Goal: Task Accomplishment & Management: Use online tool/utility

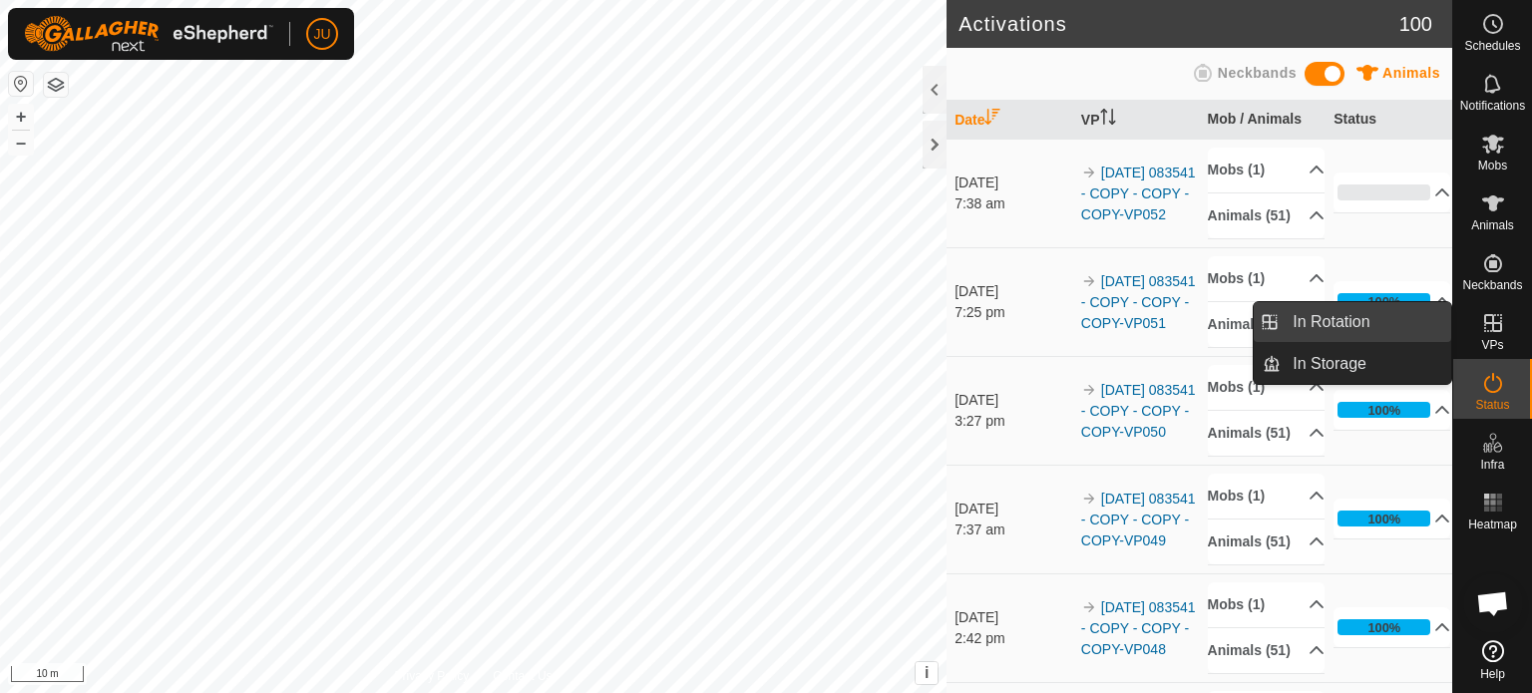
click at [1335, 315] on link "In Rotation" at bounding box center [1365, 322] width 171 height 40
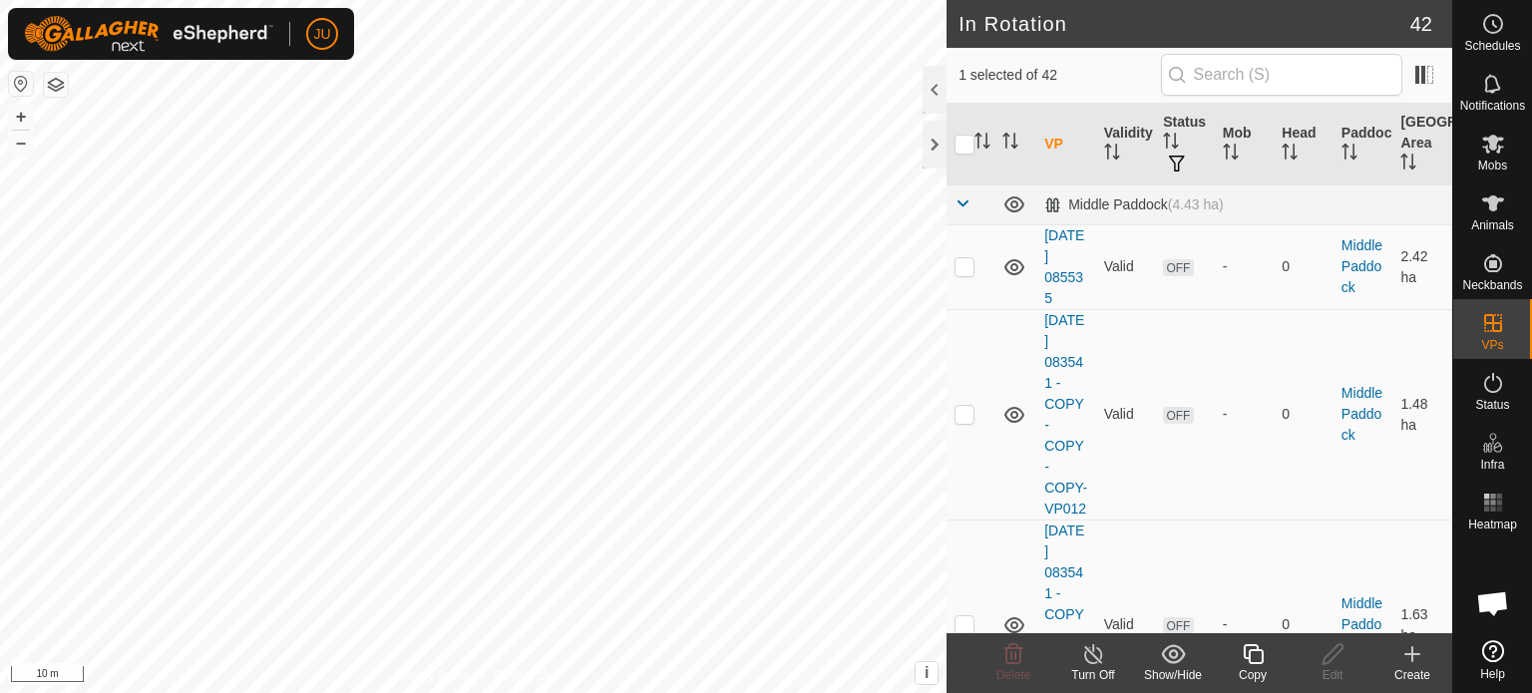
click at [1253, 664] on icon at bounding box center [1253, 654] width 20 height 20
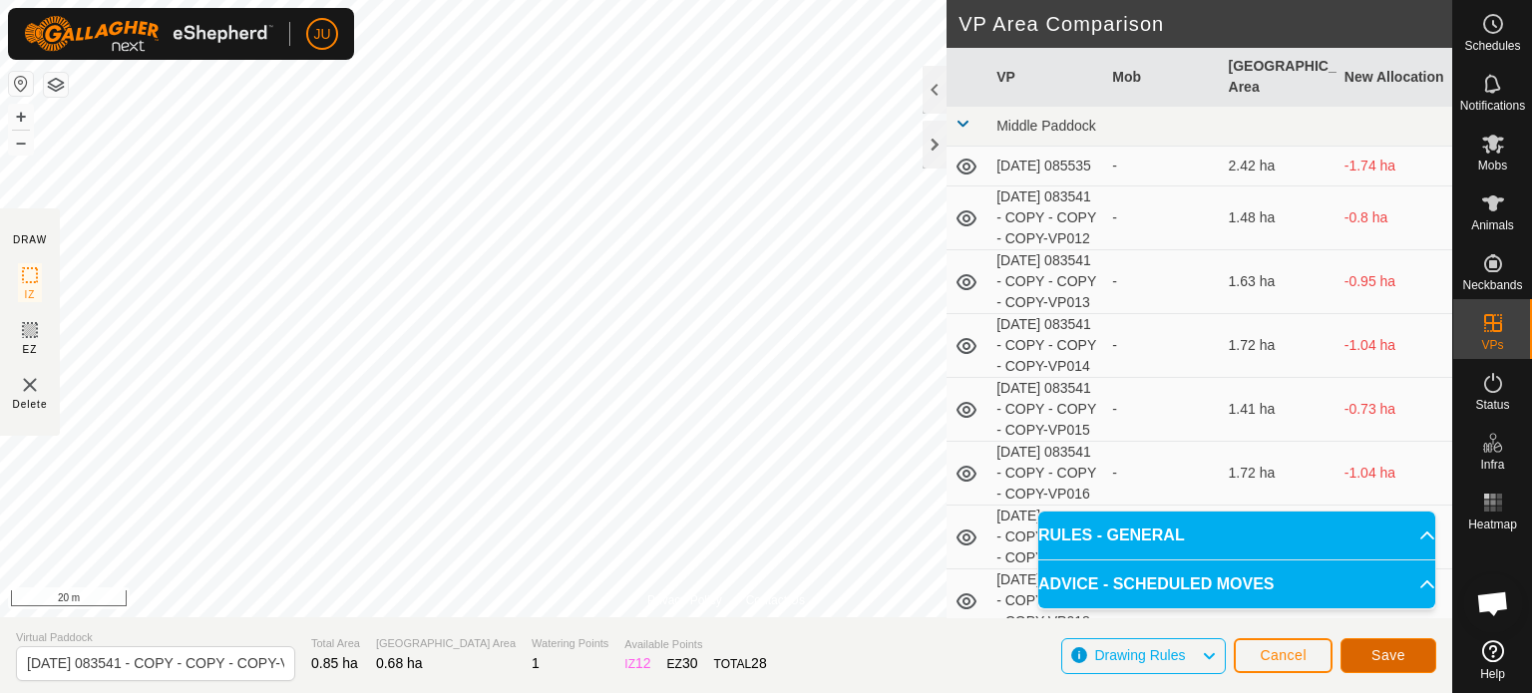
click at [1388, 655] on span "Save" at bounding box center [1388, 655] width 34 height 16
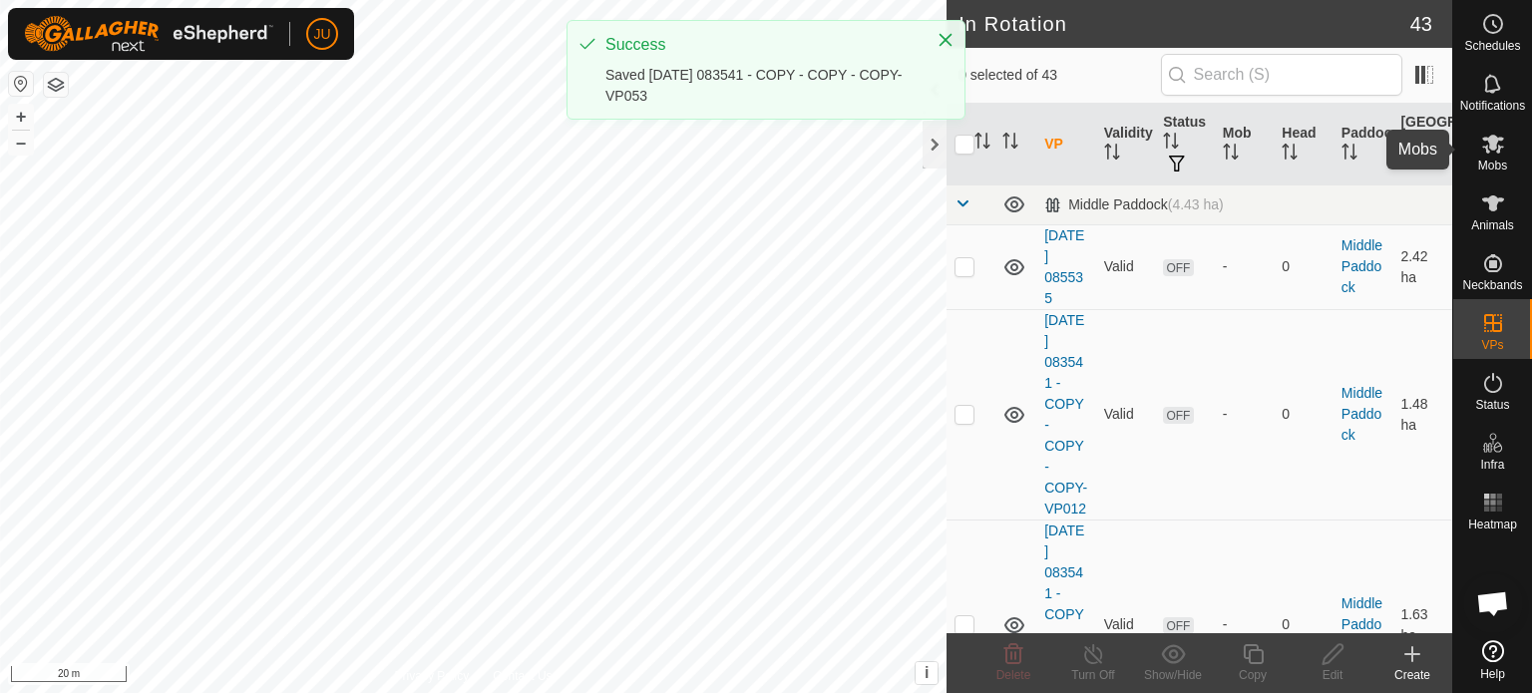
click at [1489, 146] on icon at bounding box center [1493, 144] width 22 height 19
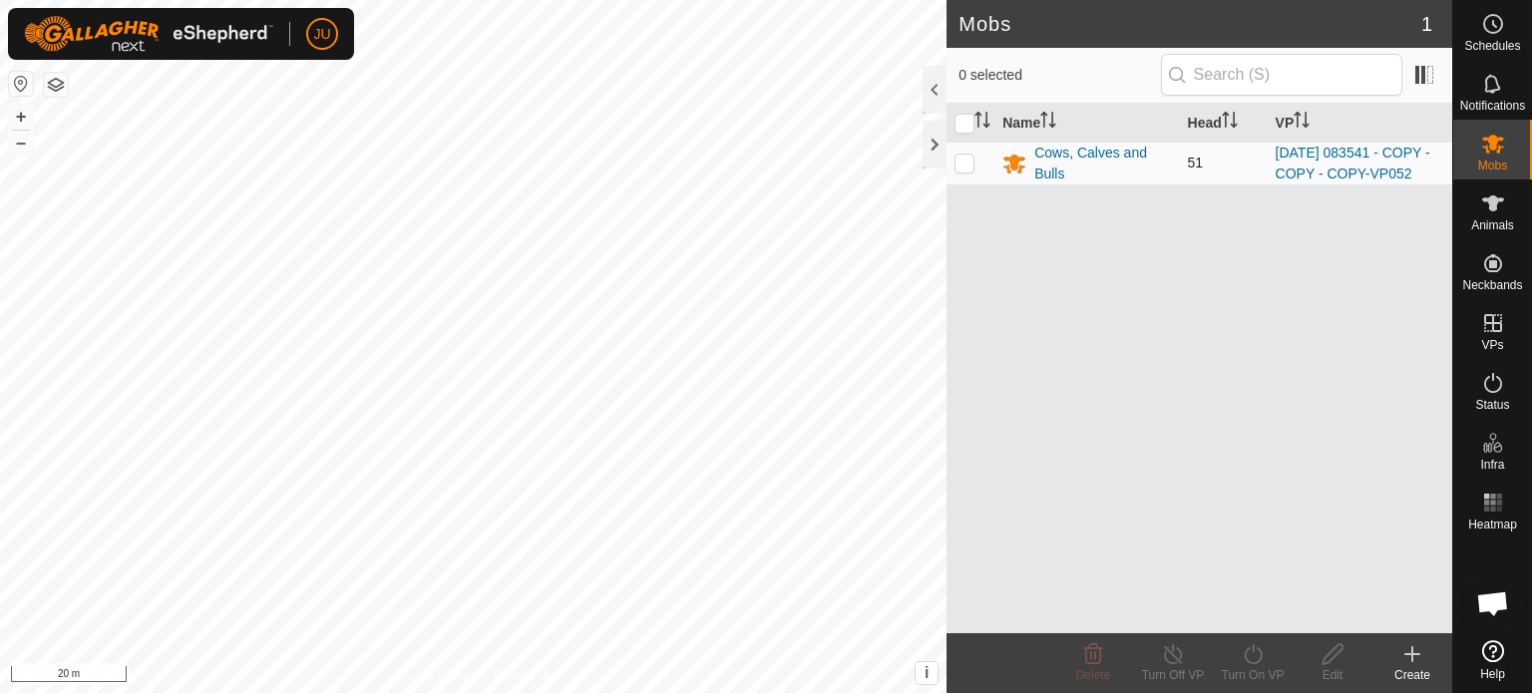
click at [961, 167] on p-checkbox at bounding box center [964, 163] width 20 height 16
checkbox input "true"
click at [1256, 647] on icon at bounding box center [1253, 654] width 25 height 24
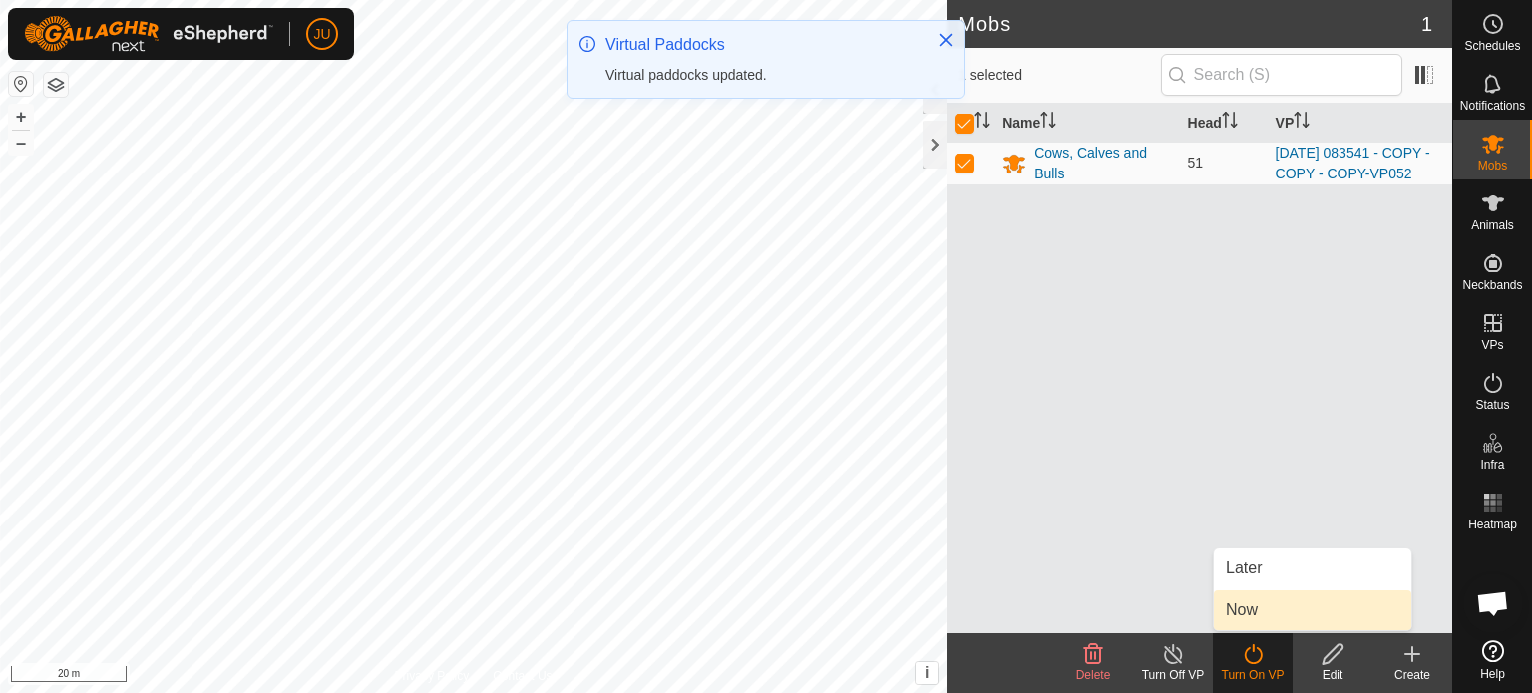
click at [1268, 601] on link "Now" at bounding box center [1312, 610] width 197 height 40
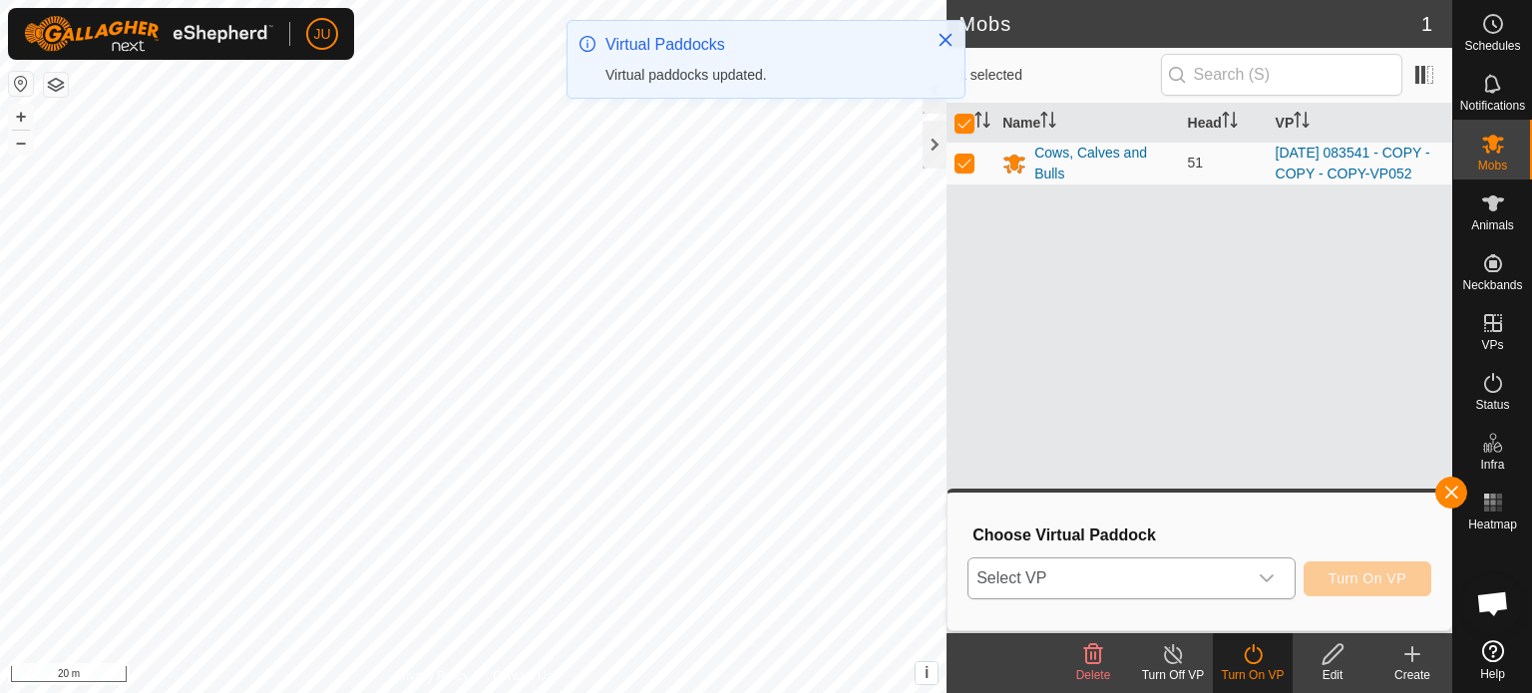
click at [1275, 581] on div "dropdown trigger" at bounding box center [1267, 578] width 40 height 40
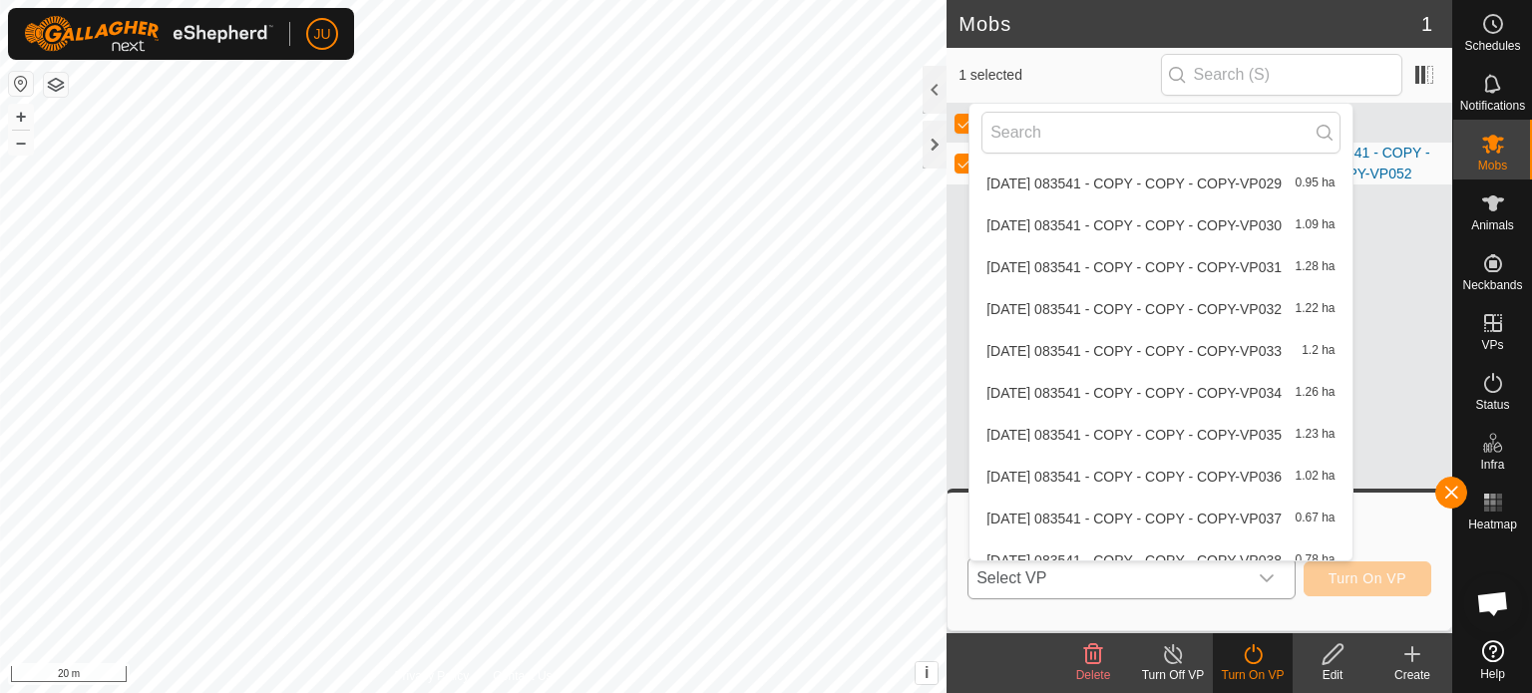
scroll to position [1492, 0]
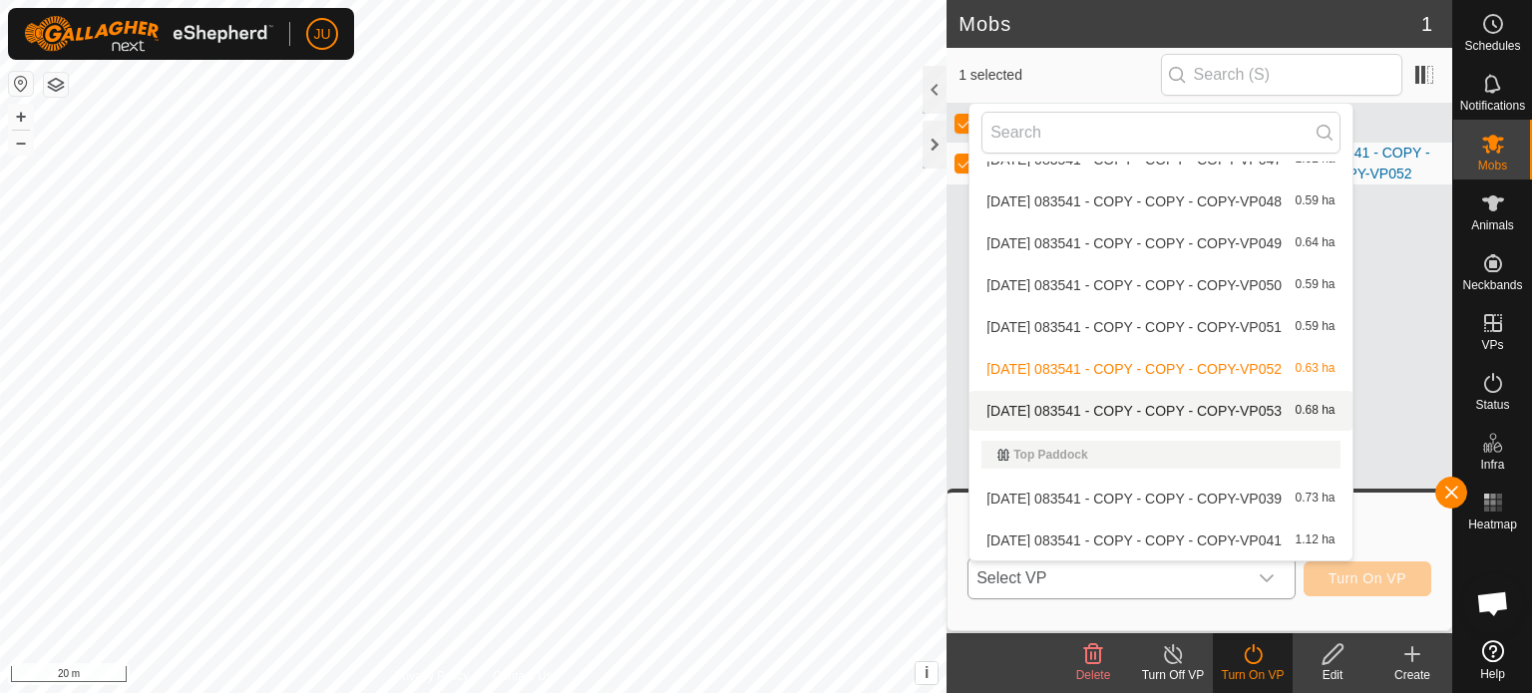
click at [1155, 407] on li "[DATE] 083541 - COPY - COPY - COPY-VP053 0.68 ha" at bounding box center [1160, 411] width 382 height 40
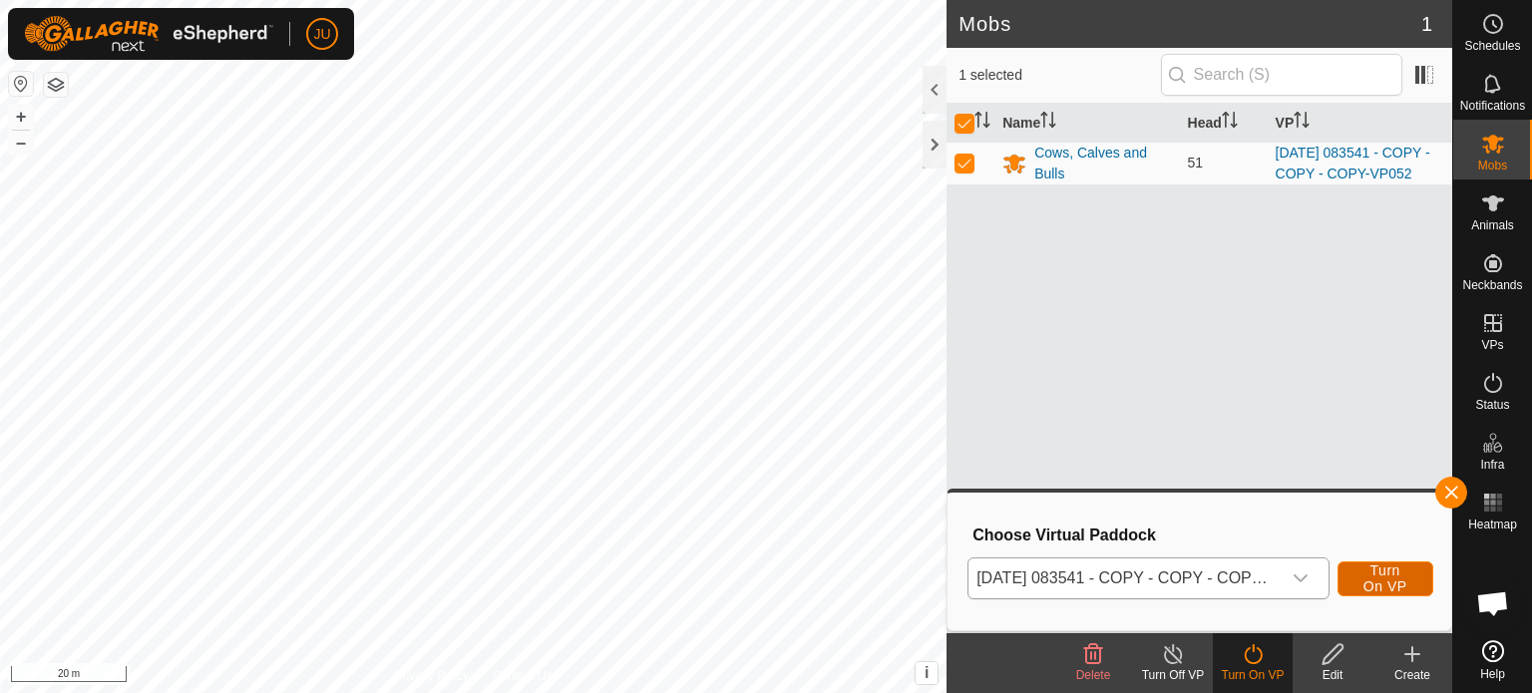
click at [1396, 575] on span "Turn On VP" at bounding box center [1385, 578] width 46 height 32
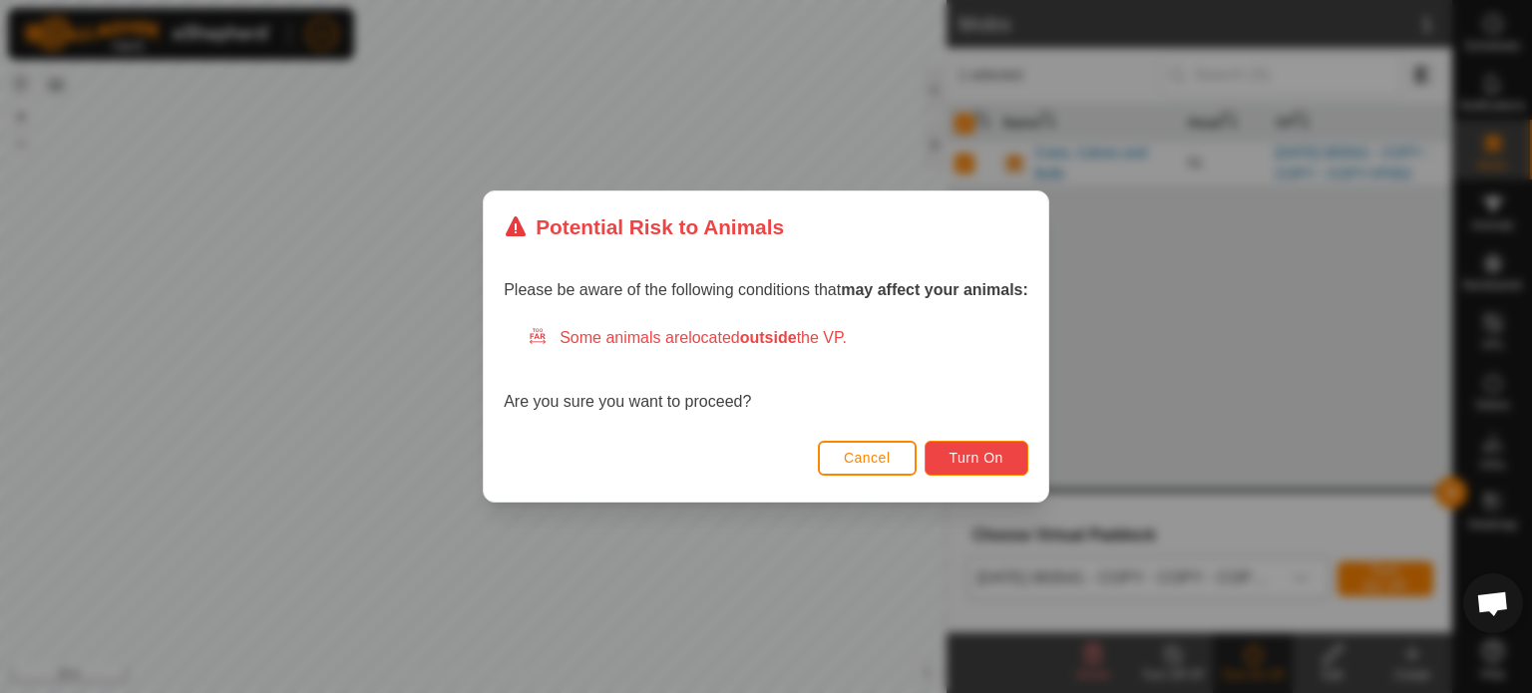
click at [995, 453] on span "Turn On" at bounding box center [976, 458] width 54 height 16
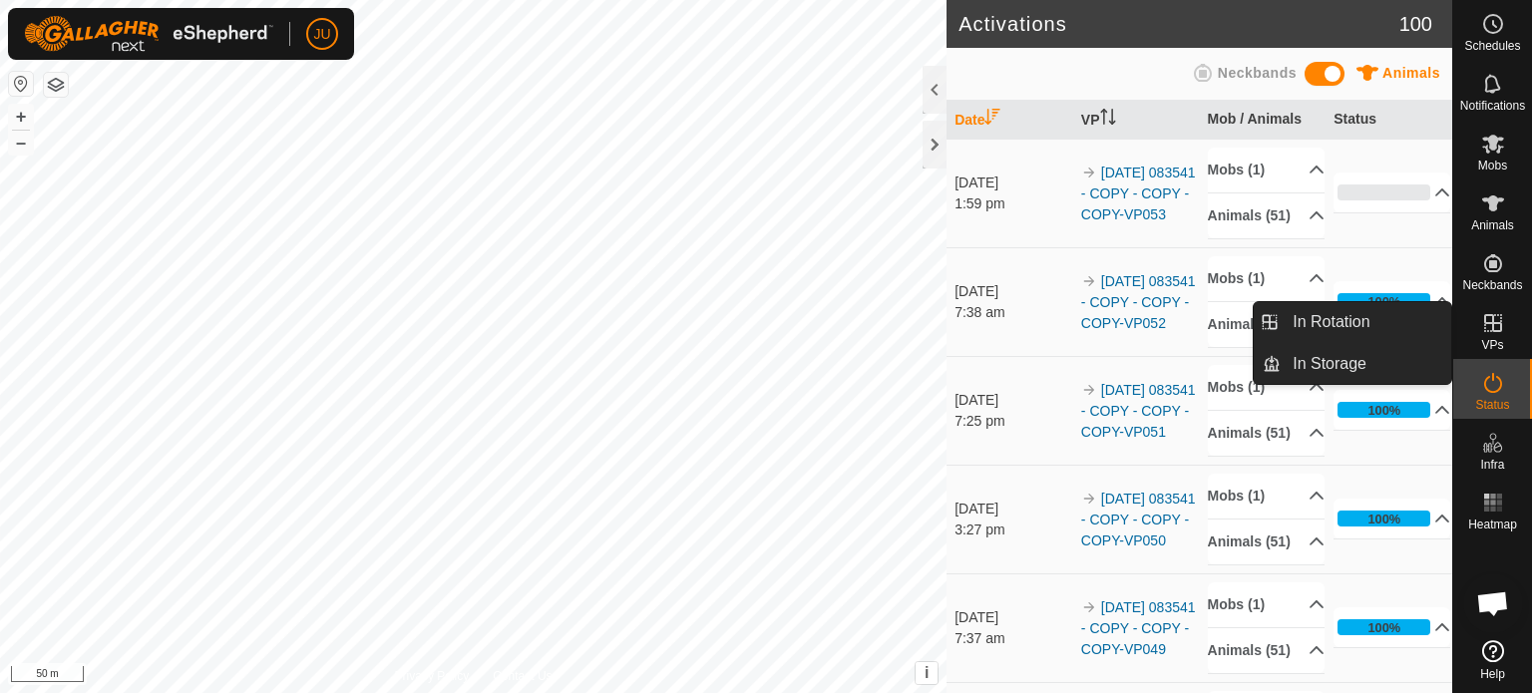
click at [1488, 322] on icon at bounding box center [1493, 323] width 18 height 18
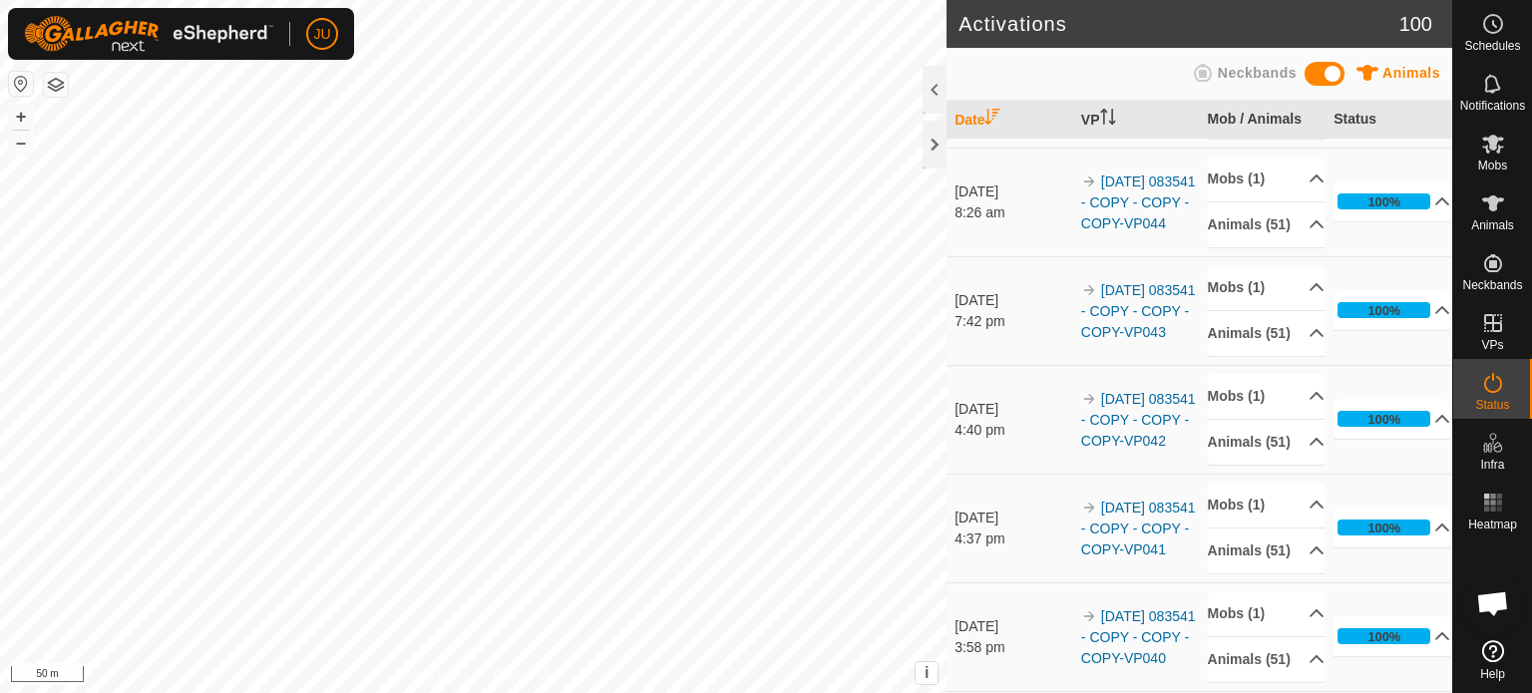
scroll to position [897, 0]
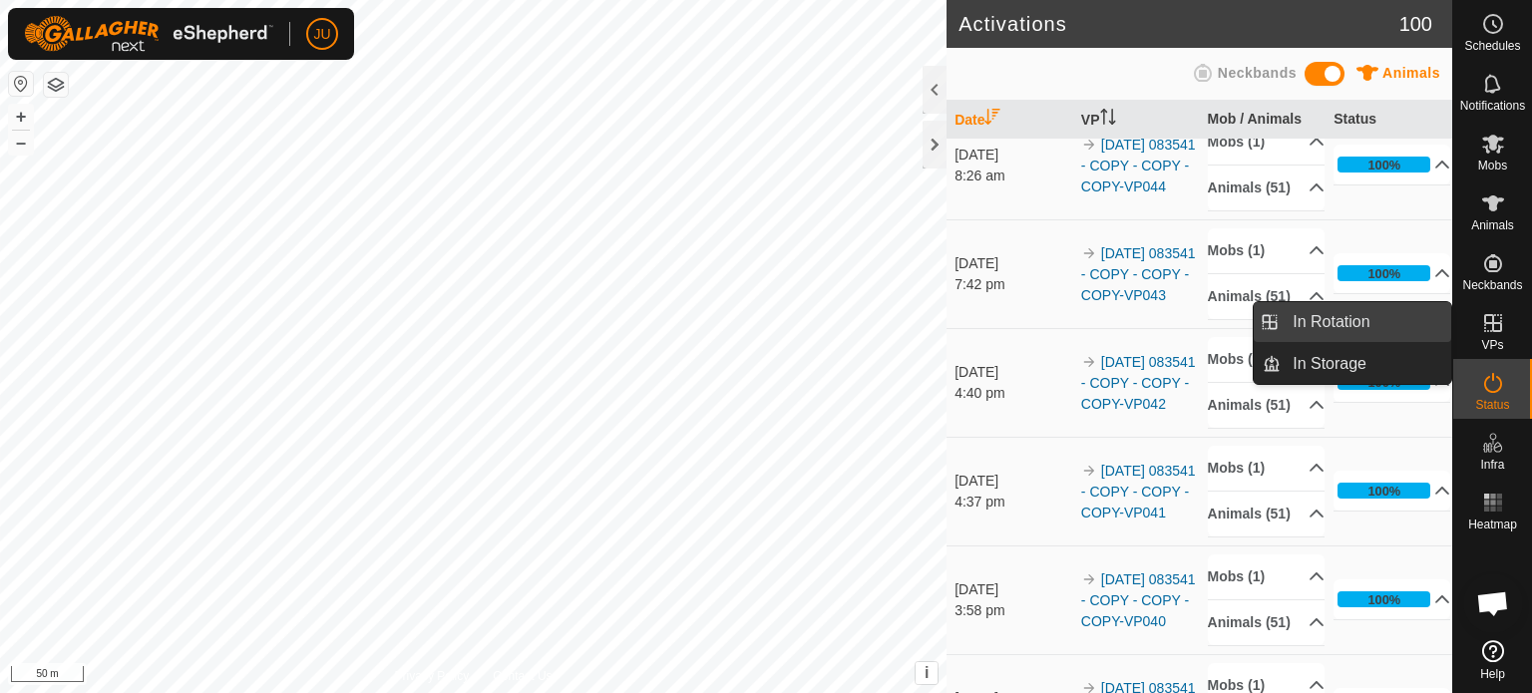
click at [1319, 322] on link "In Rotation" at bounding box center [1365, 322] width 171 height 40
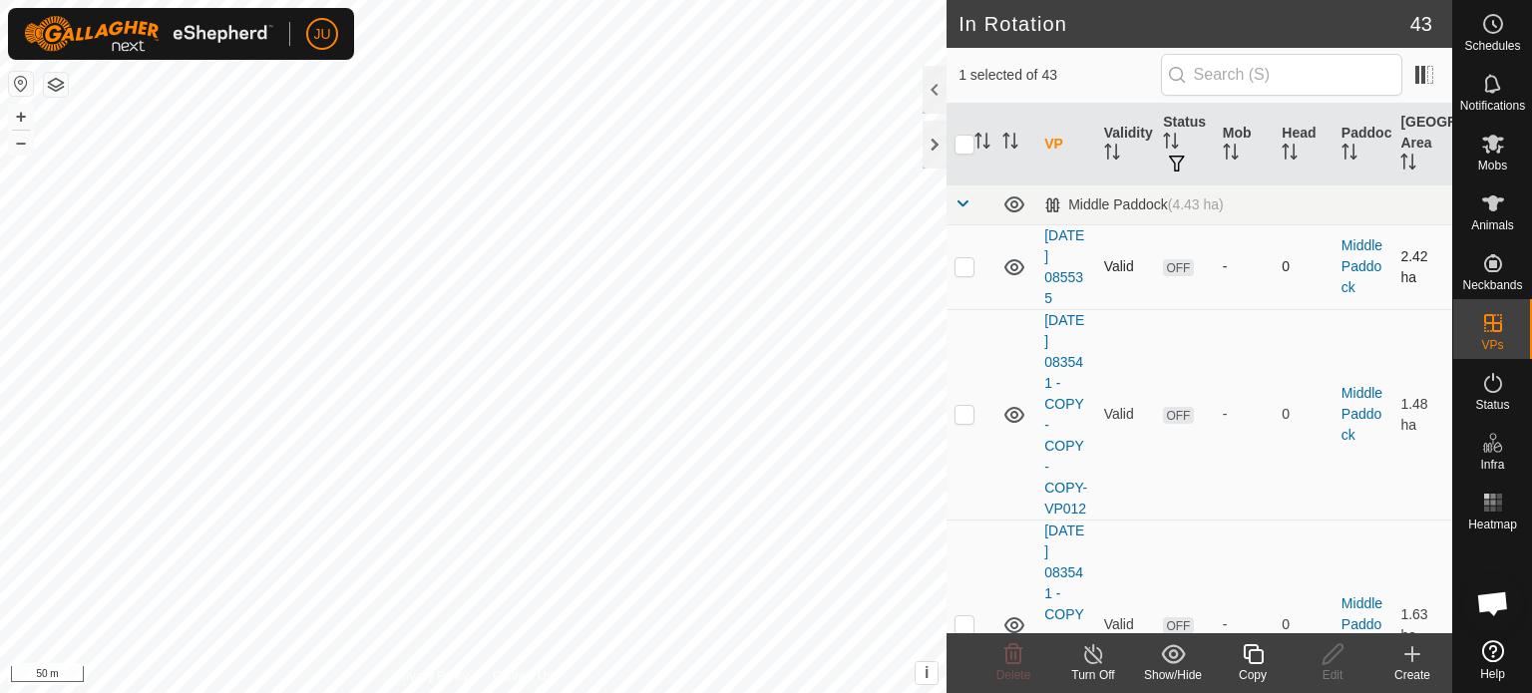
click at [964, 263] on p-checkbox at bounding box center [964, 266] width 20 height 16
click at [963, 258] on p-checkbox at bounding box center [964, 266] width 20 height 16
checkbox input "false"
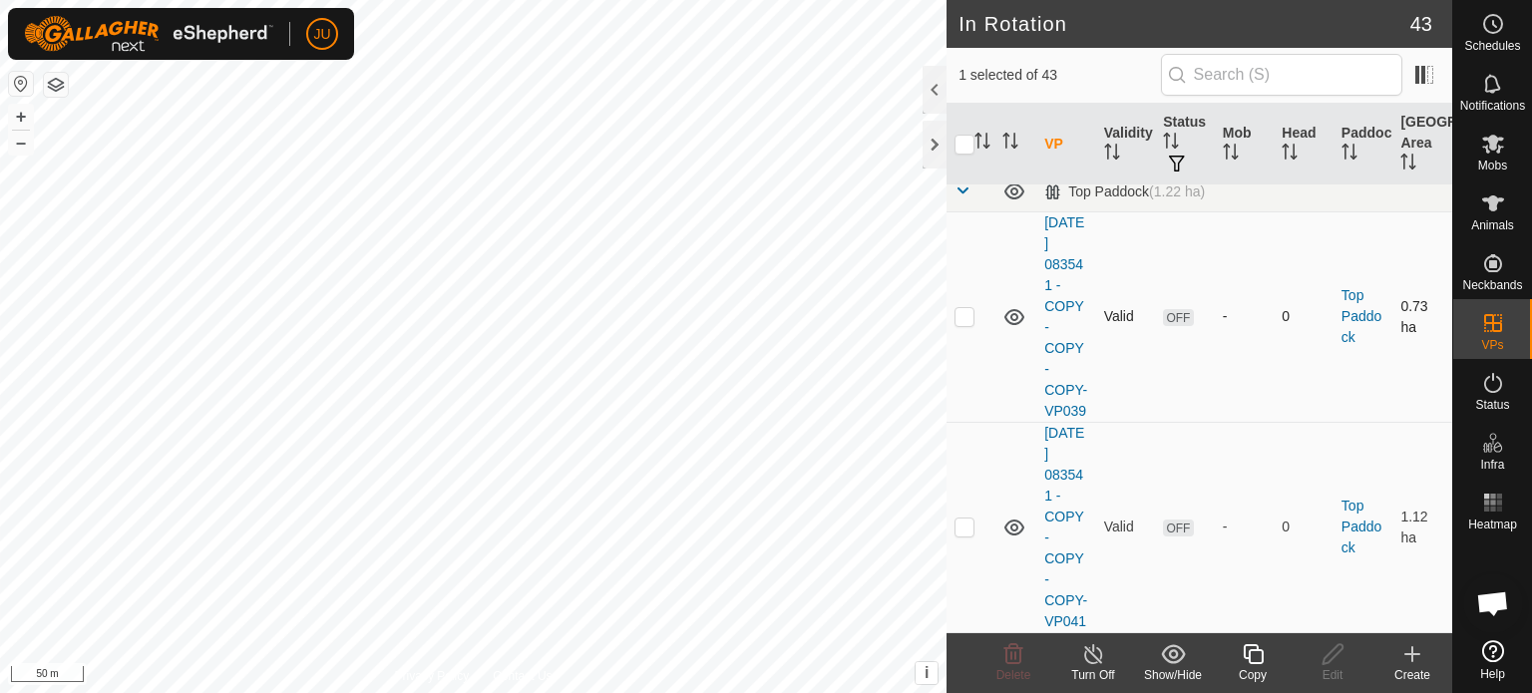
scroll to position [10303, 0]
click at [964, 519] on p-checkbox at bounding box center [964, 527] width 20 height 16
checkbox input "false"
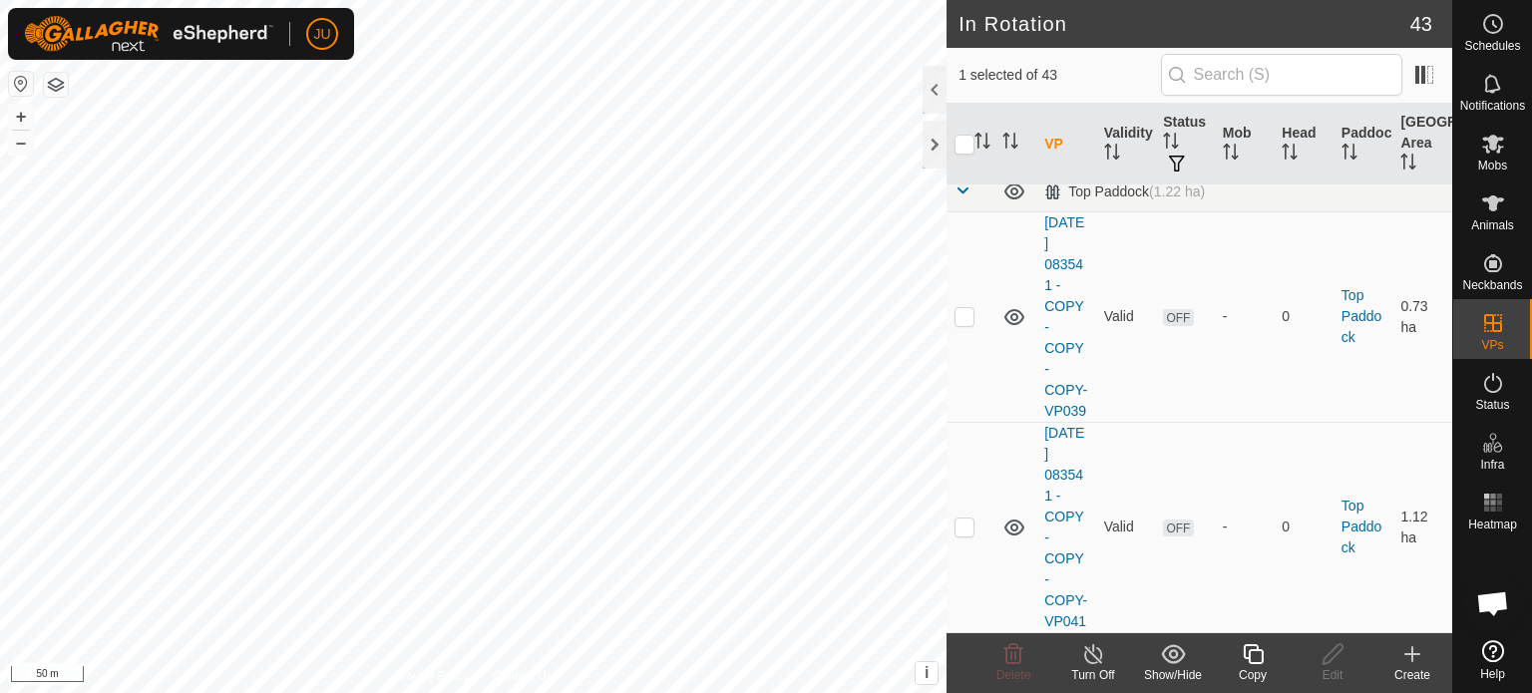
click at [968, 74] on p-checkbox at bounding box center [964, 66] width 20 height 16
checkbox input "false"
click at [964, 519] on p-checkbox at bounding box center [964, 527] width 20 height 16
checkbox input "true"
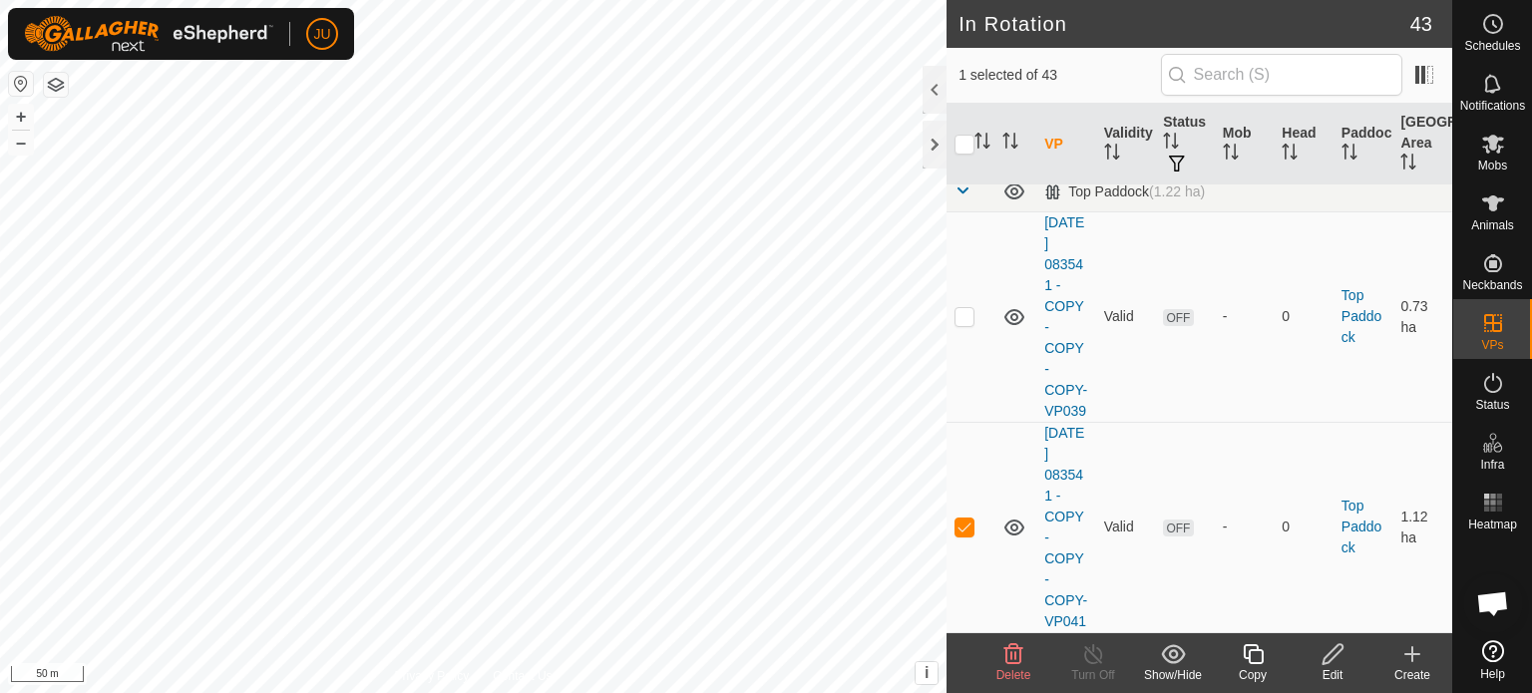
click at [1249, 652] on icon at bounding box center [1253, 654] width 20 height 20
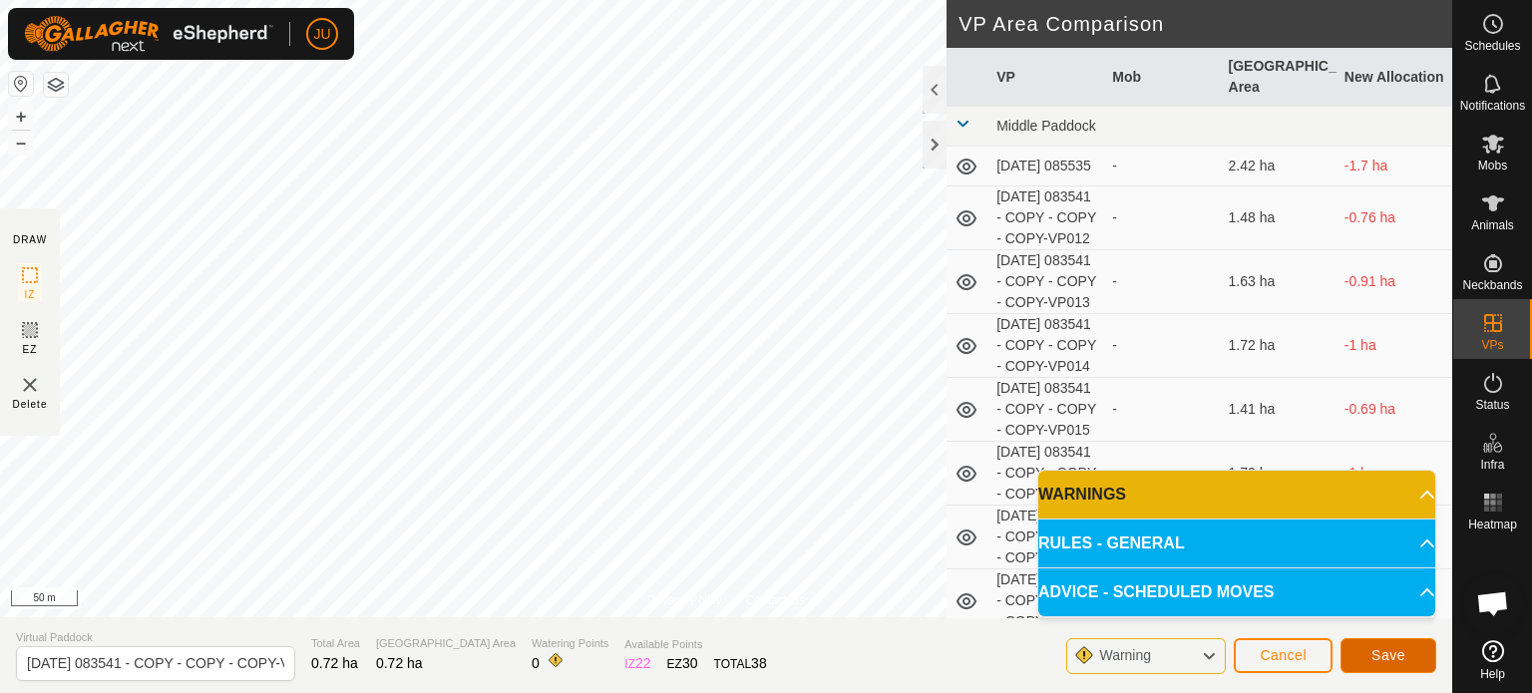
click at [1388, 653] on span "Save" at bounding box center [1388, 655] width 34 height 16
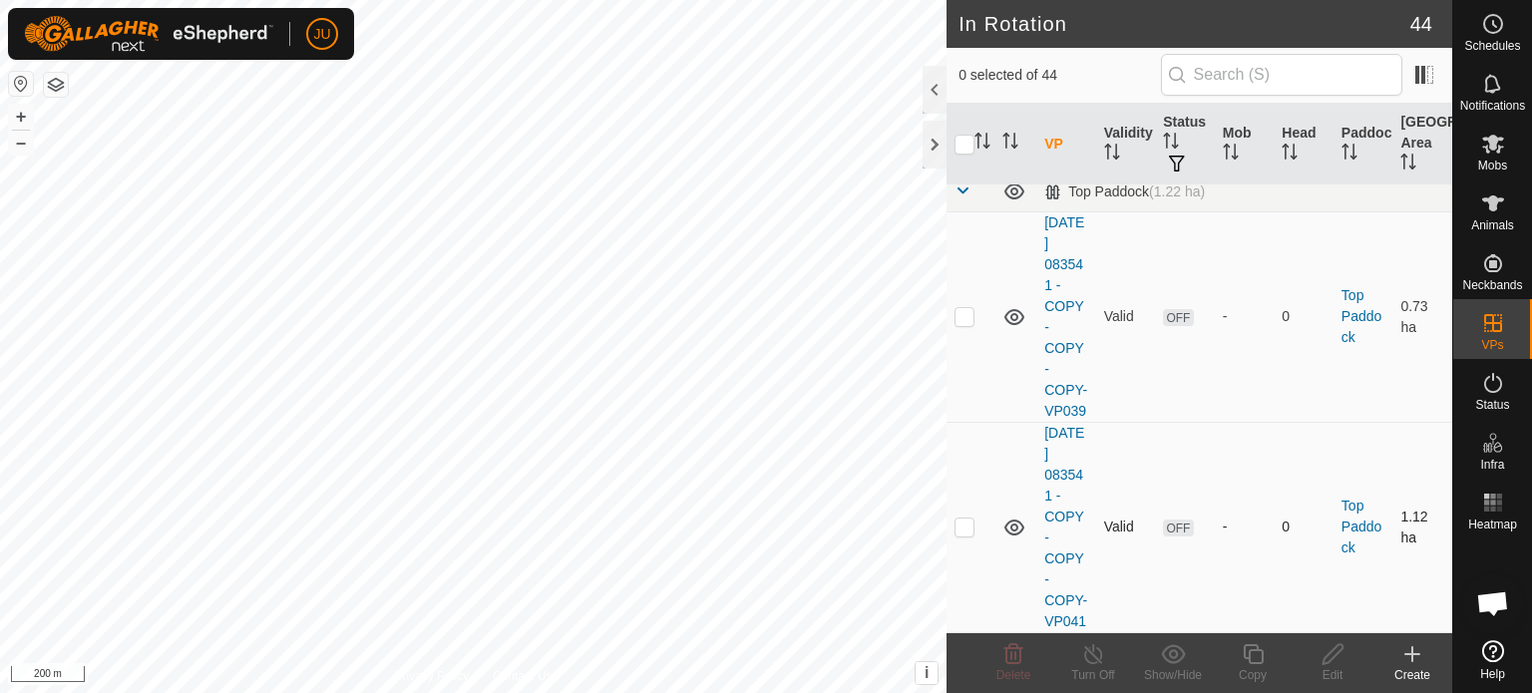
scroll to position [10594, 0]
click at [967, 519] on p-checkbox at bounding box center [964, 527] width 20 height 16
checkbox input "false"
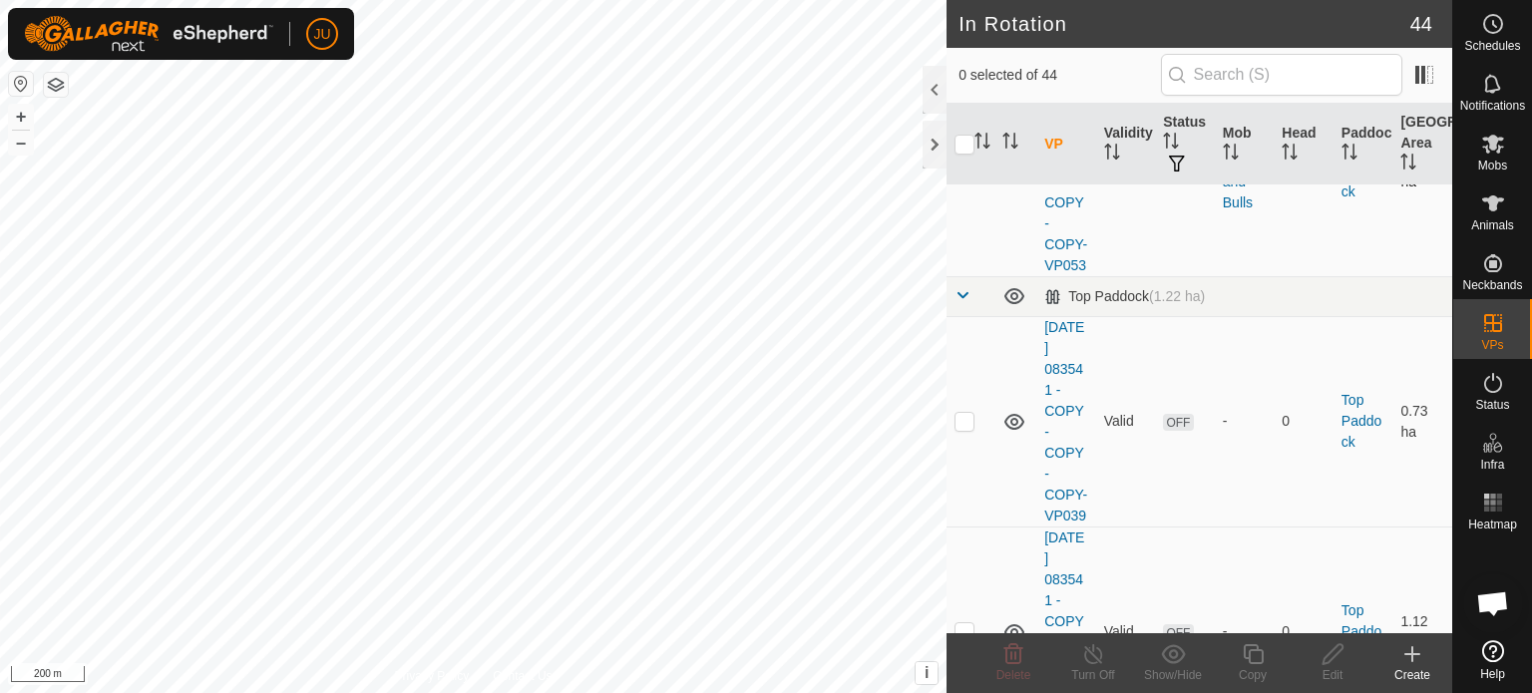
scroll to position [8002, 0]
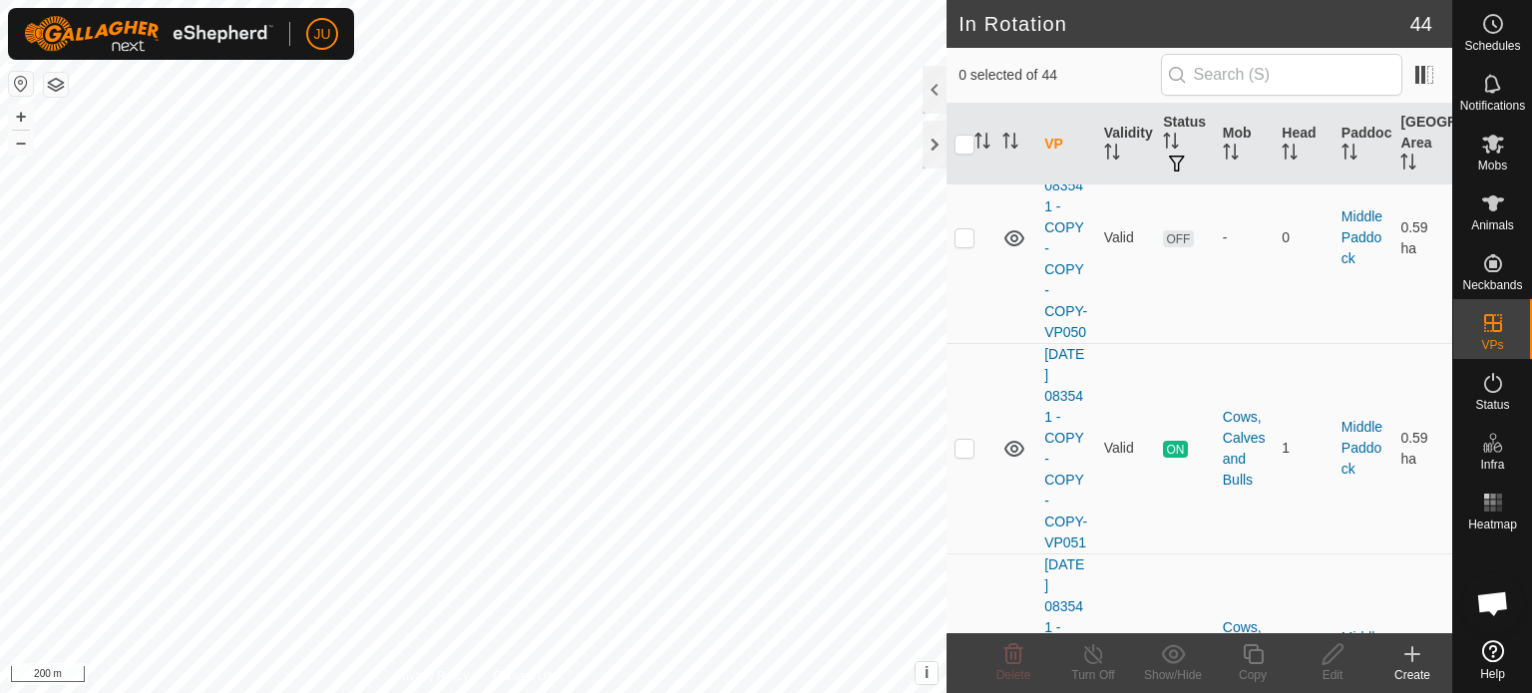
checkbox input "true"
click at [932, 85] on div at bounding box center [934, 90] width 24 height 48
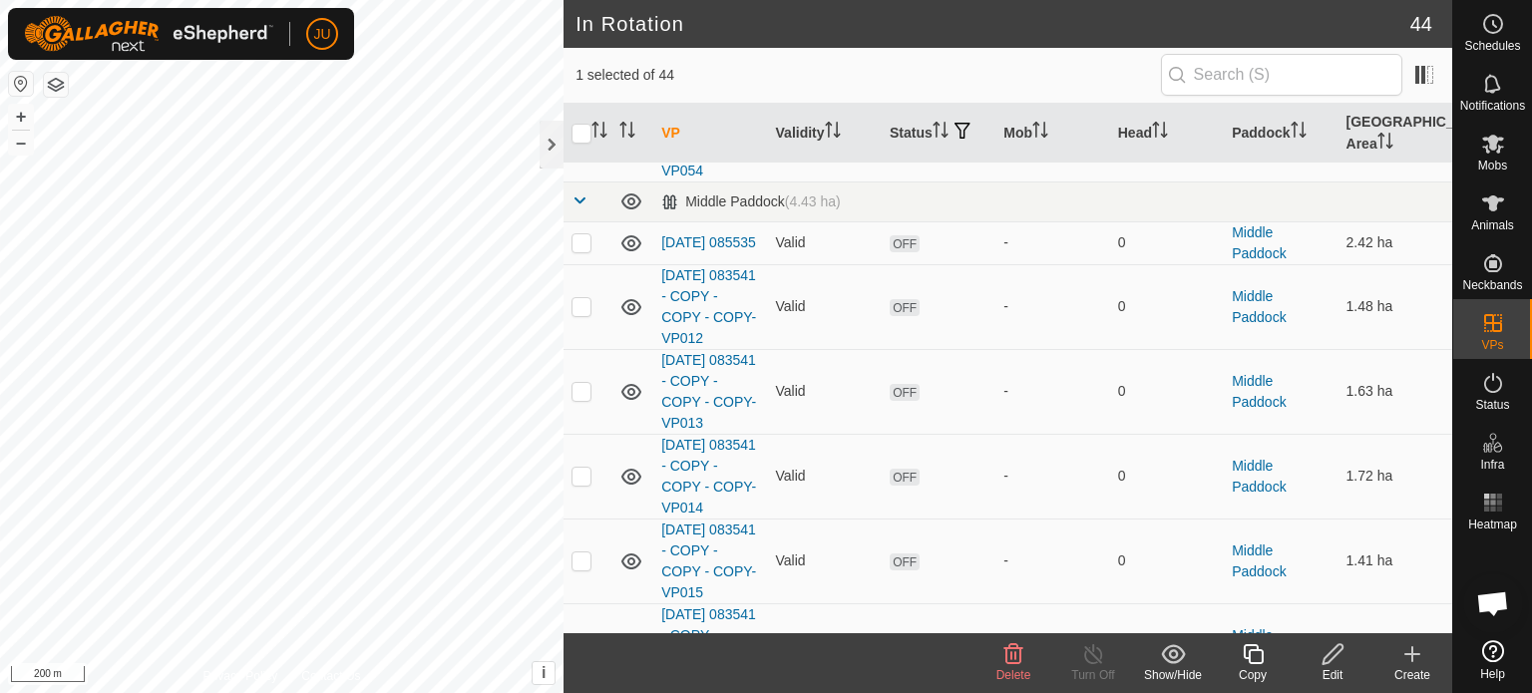
scroll to position [0, 0]
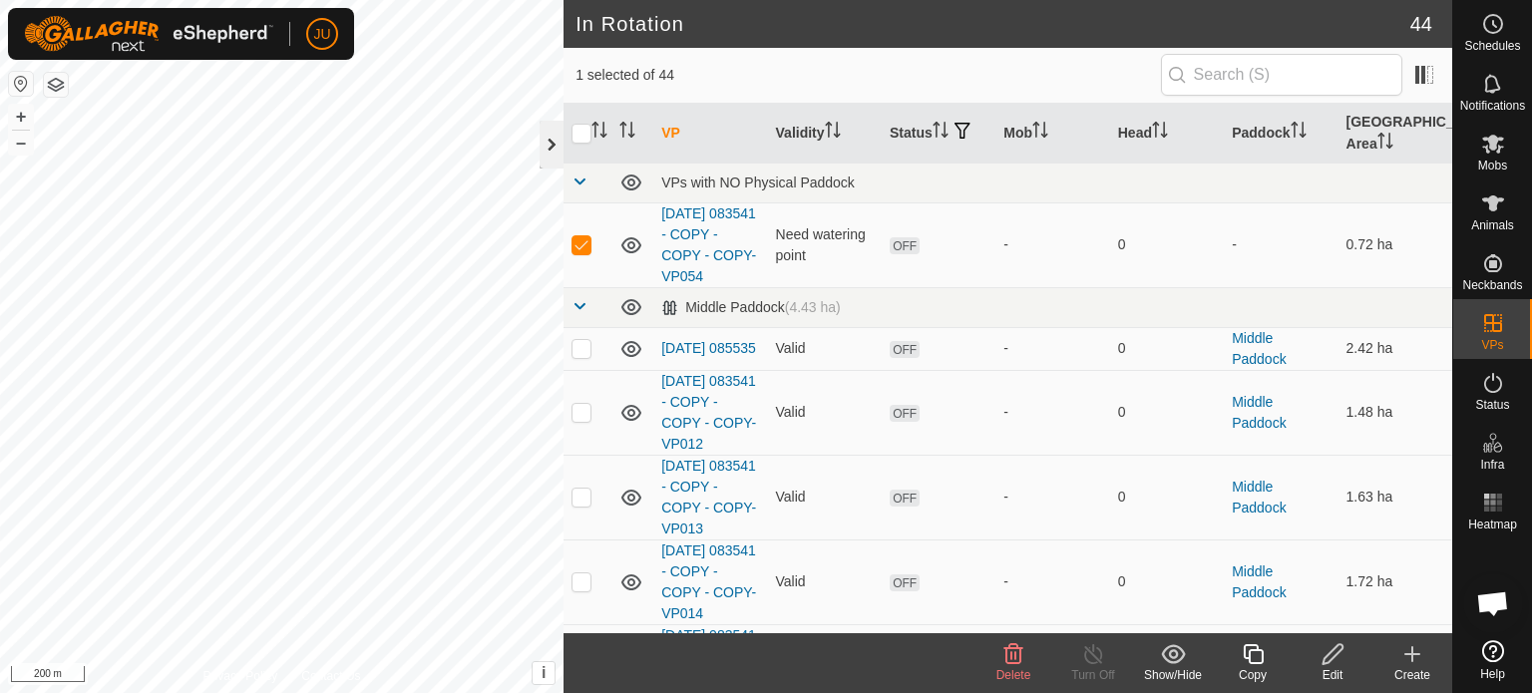
click at [549, 141] on div at bounding box center [551, 145] width 24 height 48
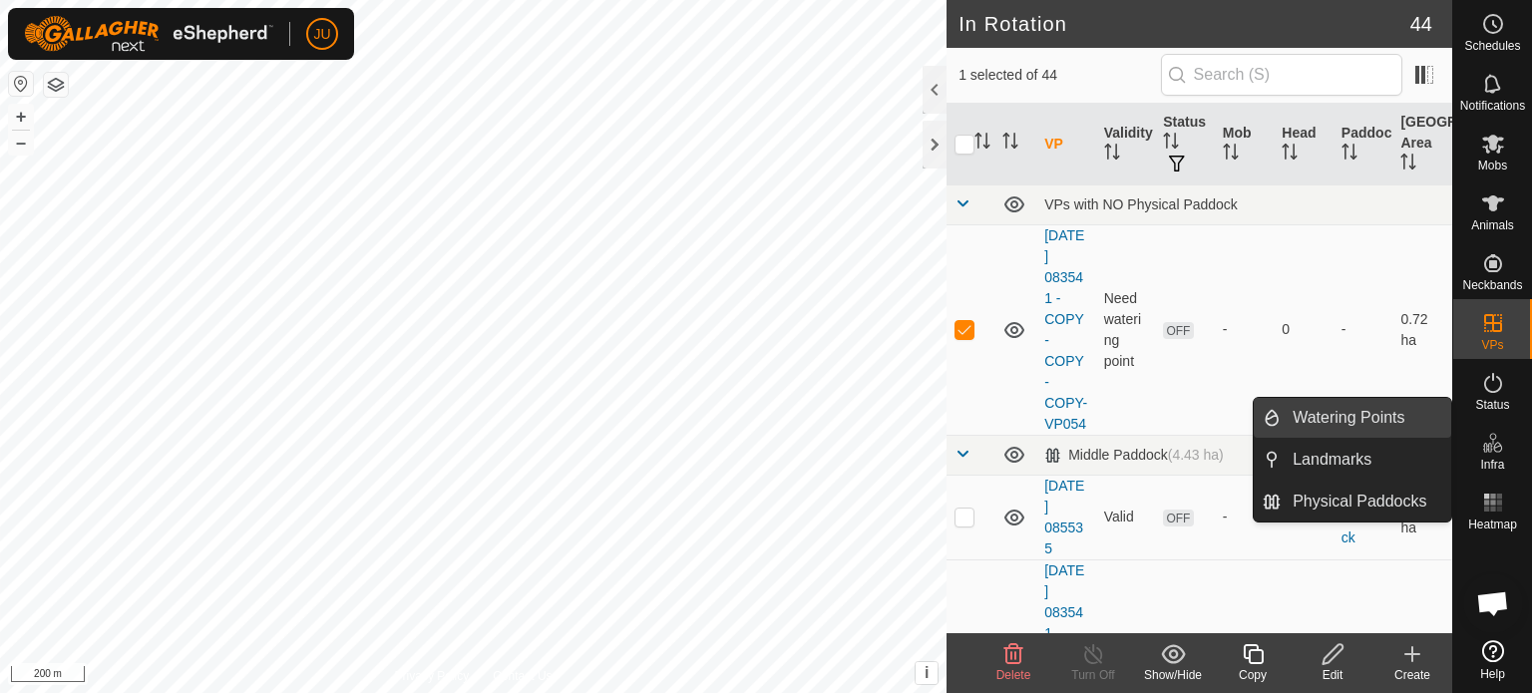
click at [1310, 414] on link "Watering Points" at bounding box center [1365, 418] width 171 height 40
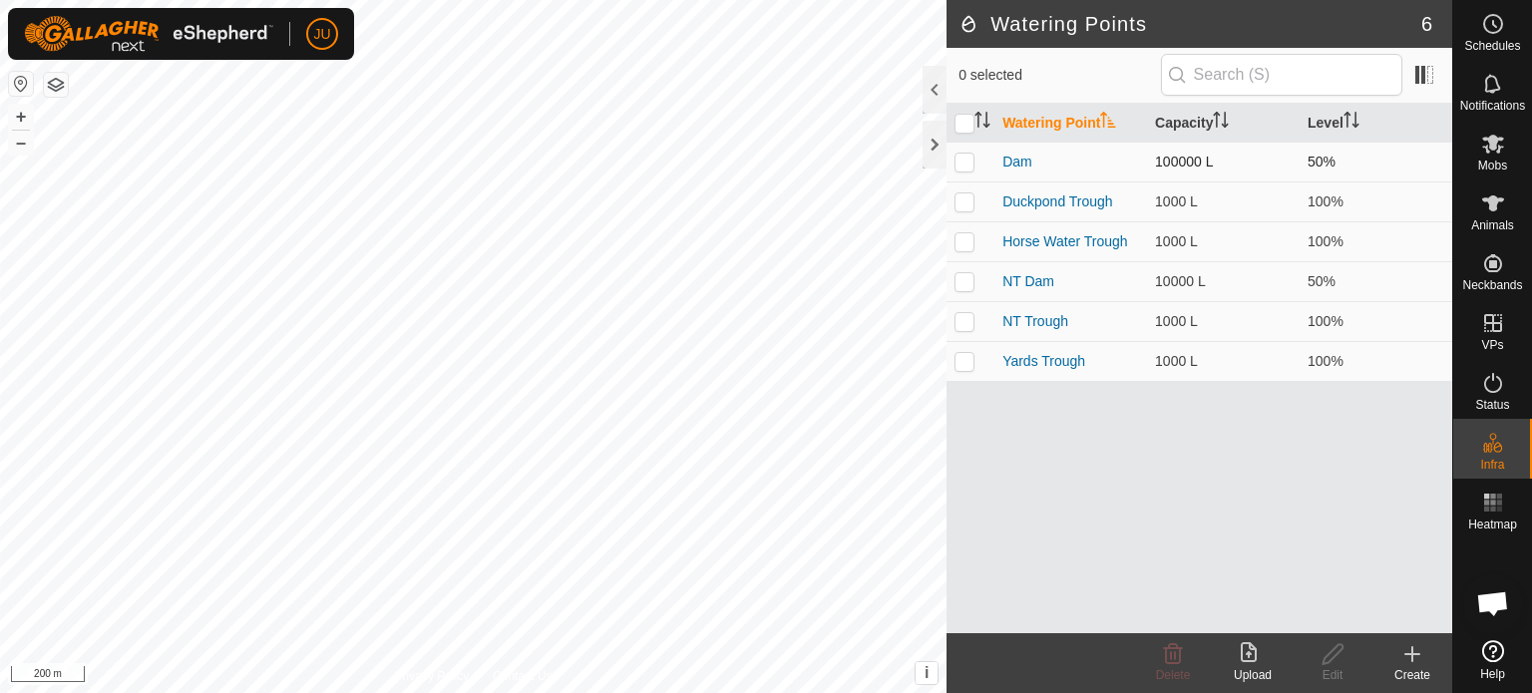
click at [969, 158] on p-checkbox at bounding box center [964, 162] width 20 height 16
checkbox input "true"
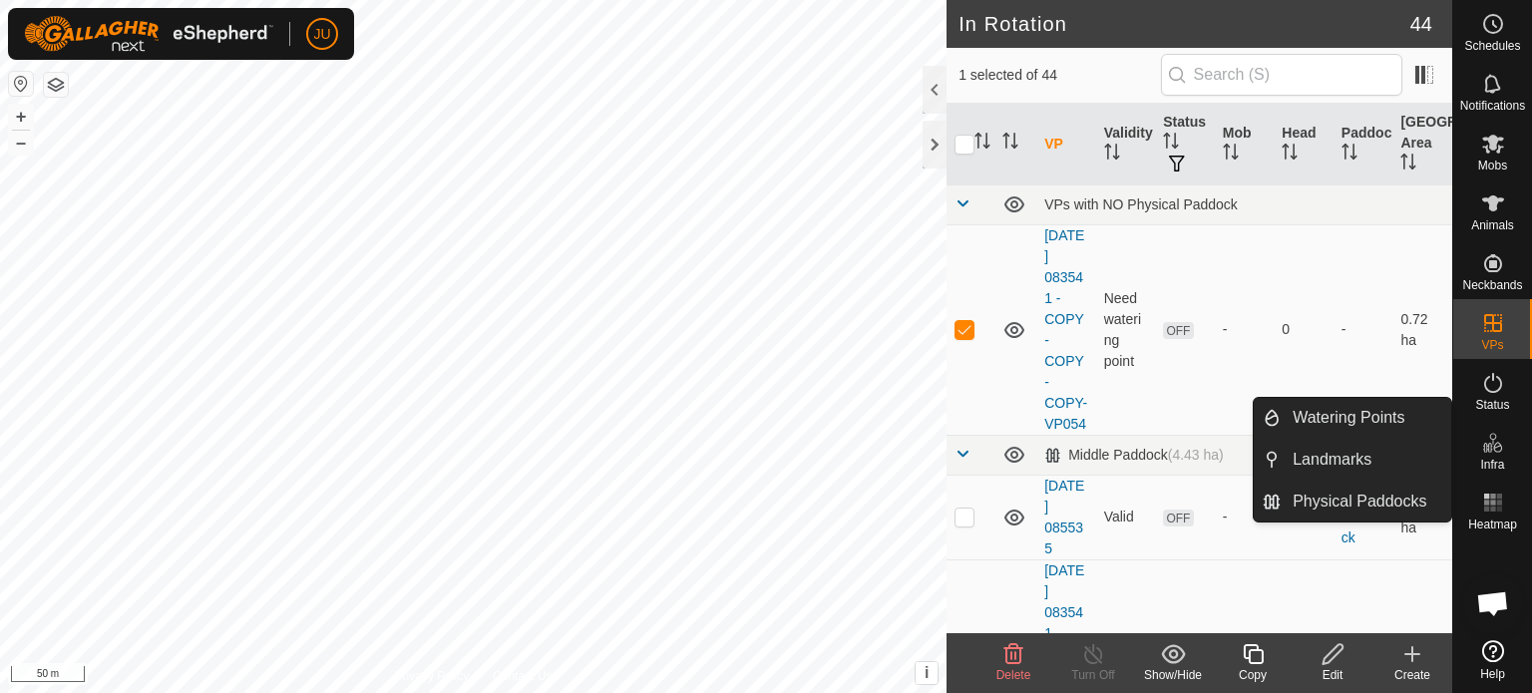
click at [1492, 450] on icon at bounding box center [1493, 443] width 24 height 24
click at [1357, 418] on link "Watering Points" at bounding box center [1365, 418] width 171 height 40
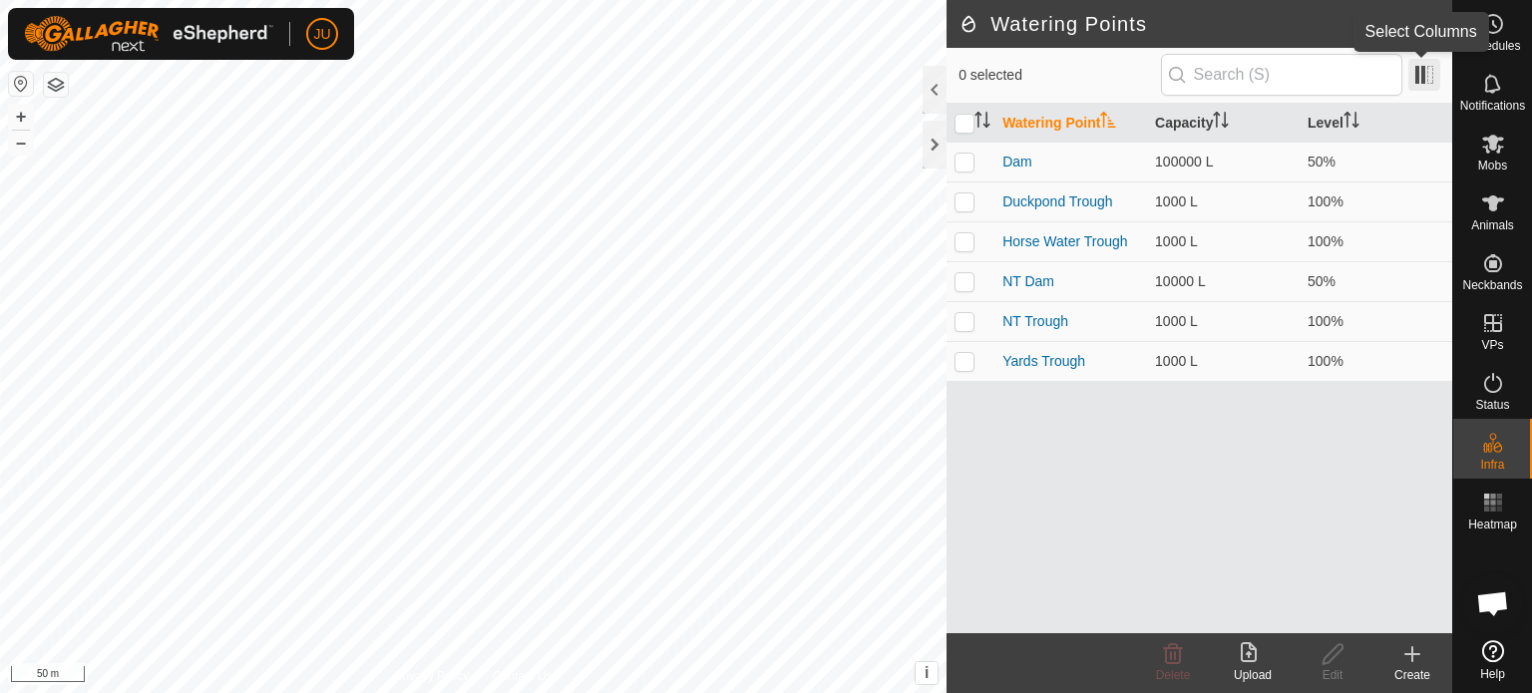
click at [1413, 67] on span at bounding box center [1424, 75] width 32 height 32
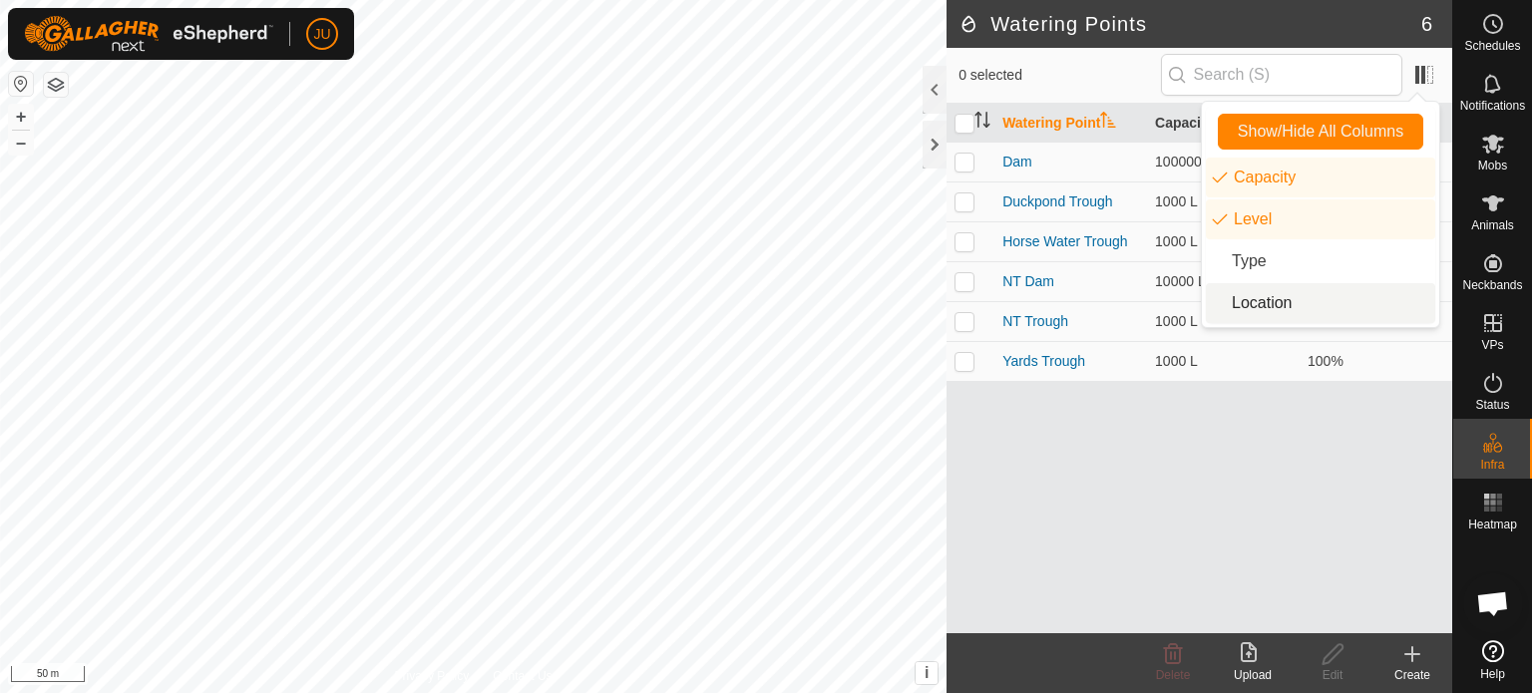
click at [1268, 302] on li "Location" at bounding box center [1320, 303] width 229 height 40
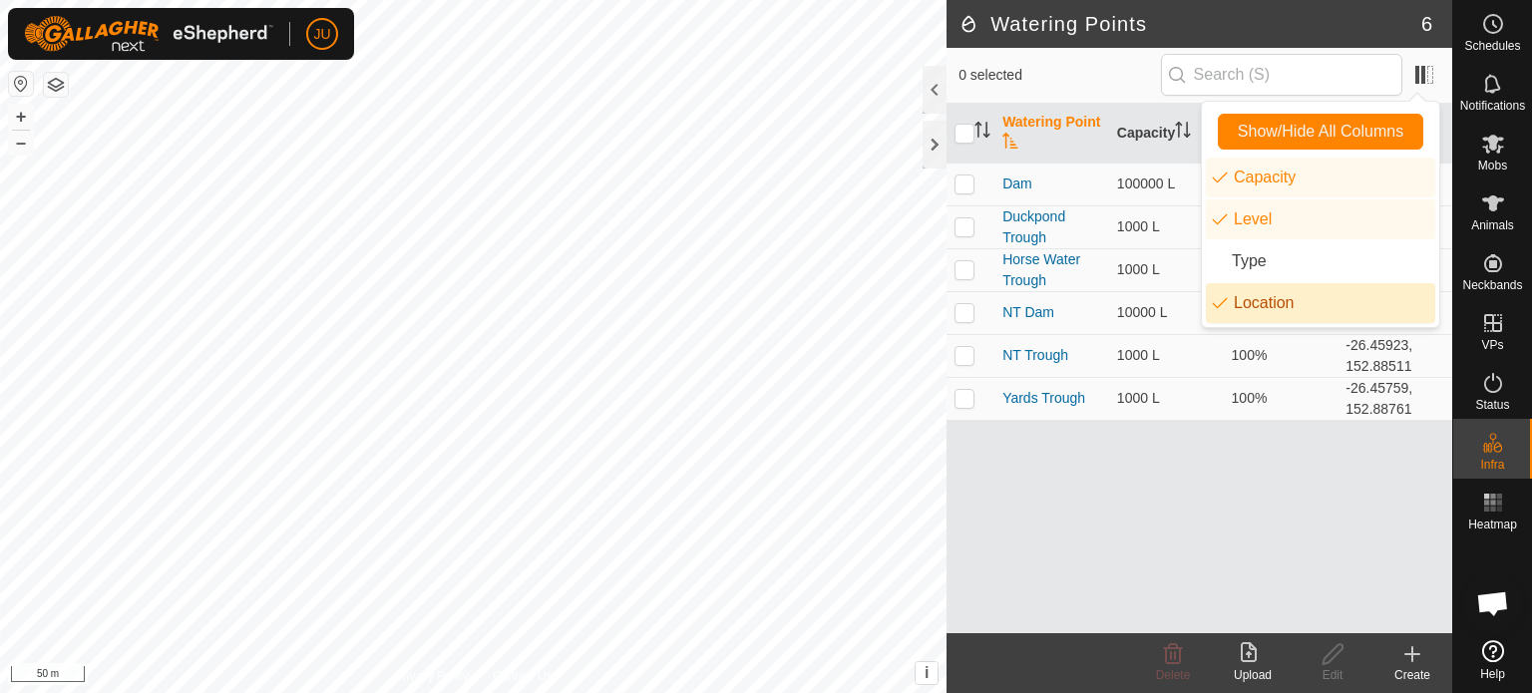
click at [1268, 302] on li "Location" at bounding box center [1320, 303] width 229 height 40
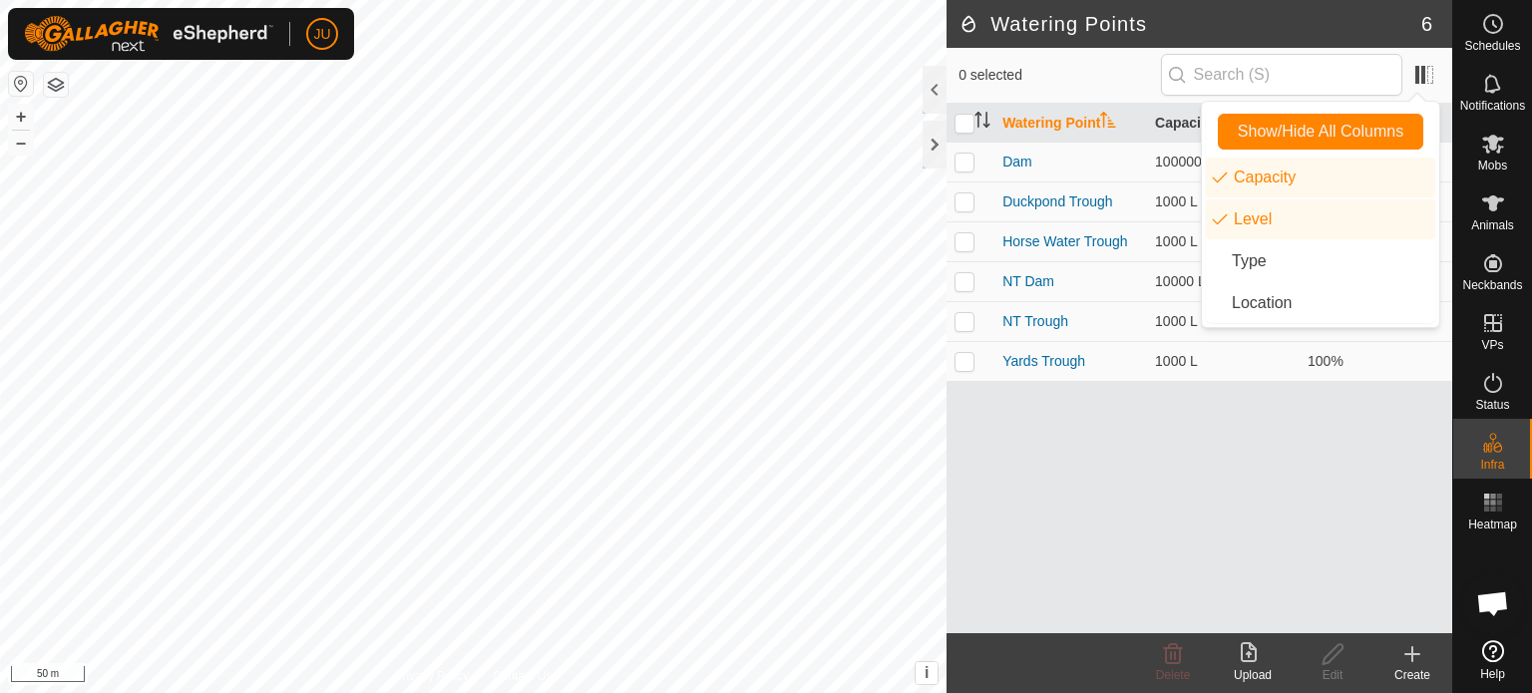
click at [1216, 561] on div "Watering Point Capacity Level Dam 100000 L 50% Duckpond Trough 1000 L 100% Hors…" at bounding box center [1199, 369] width 506 height 530
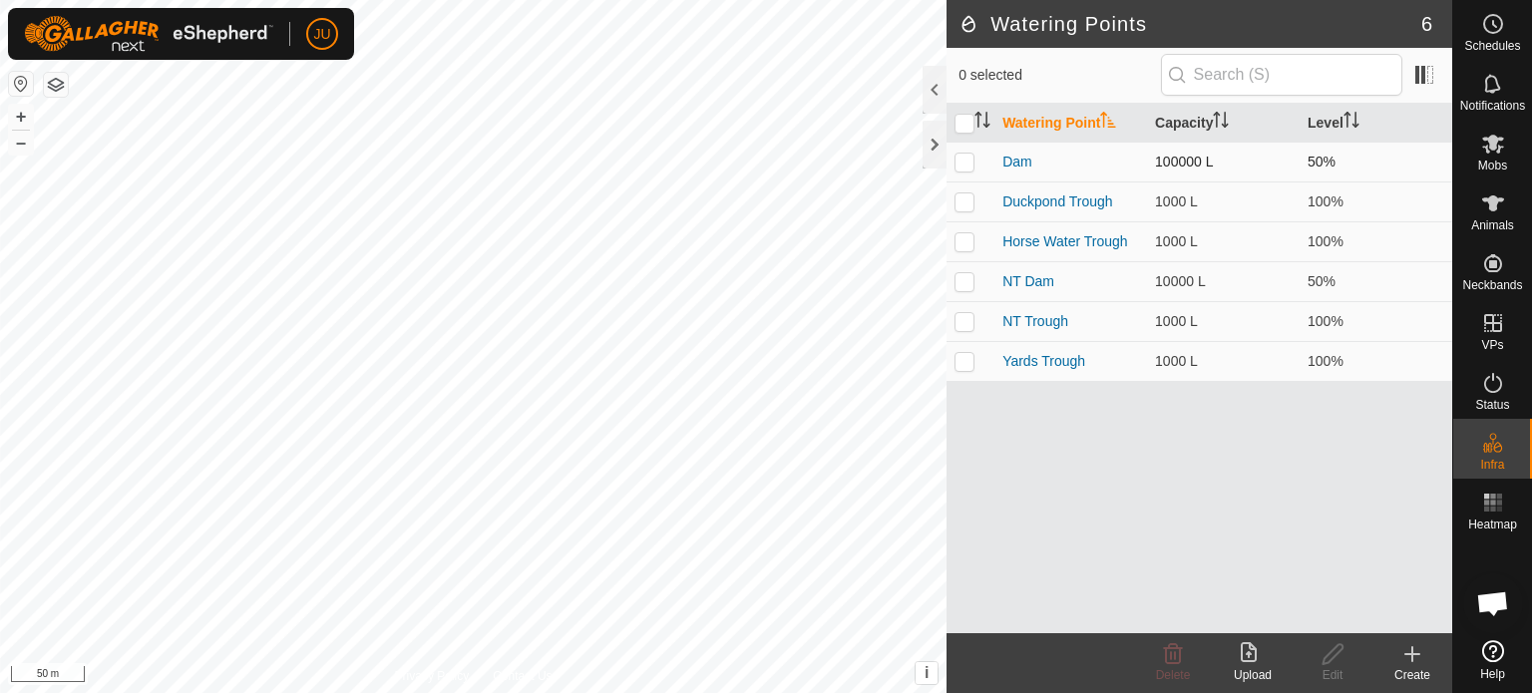
click at [963, 162] on p-checkbox at bounding box center [964, 162] width 20 height 16
checkbox input "true"
click at [1409, 650] on icon at bounding box center [1412, 654] width 24 height 24
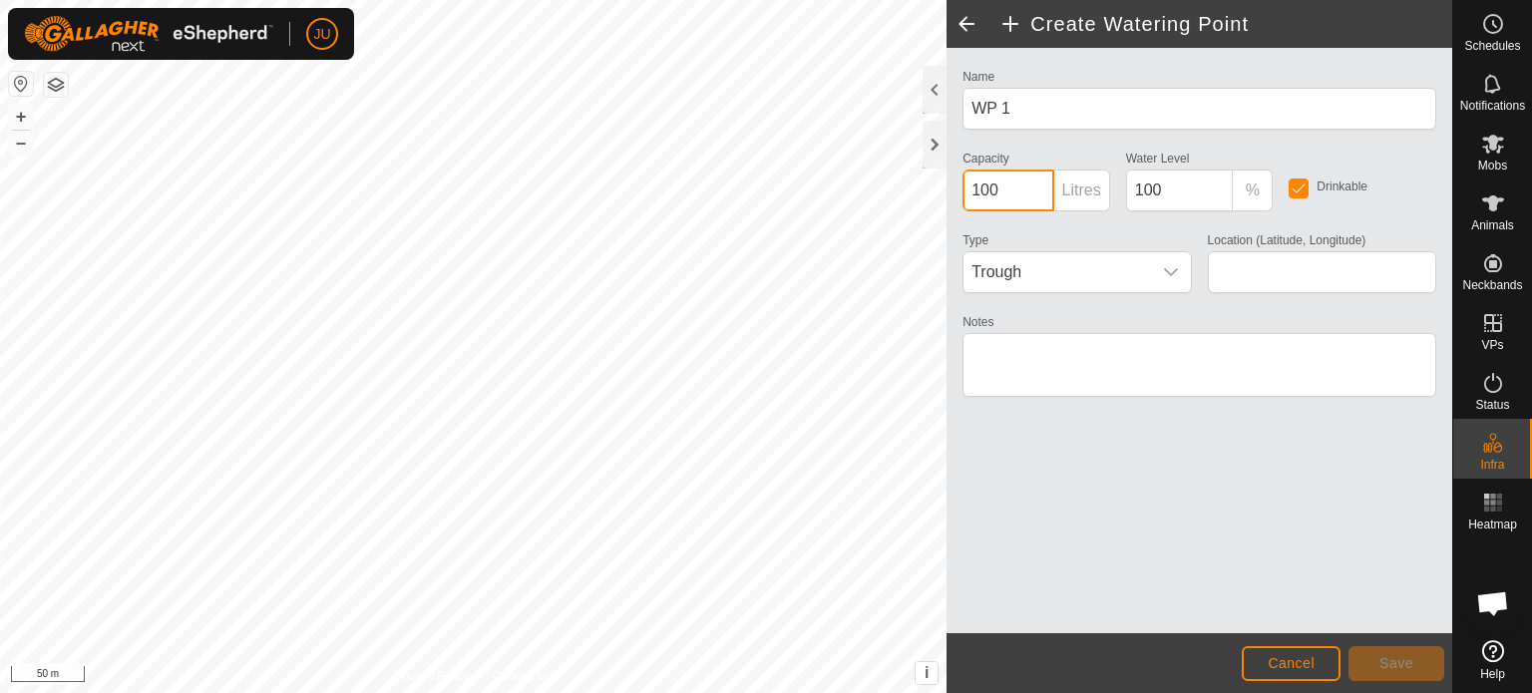
click at [1005, 186] on input "100" at bounding box center [1007, 191] width 91 height 42
type input "100000"
click at [1173, 269] on icon "dropdown trigger" at bounding box center [1171, 272] width 16 height 16
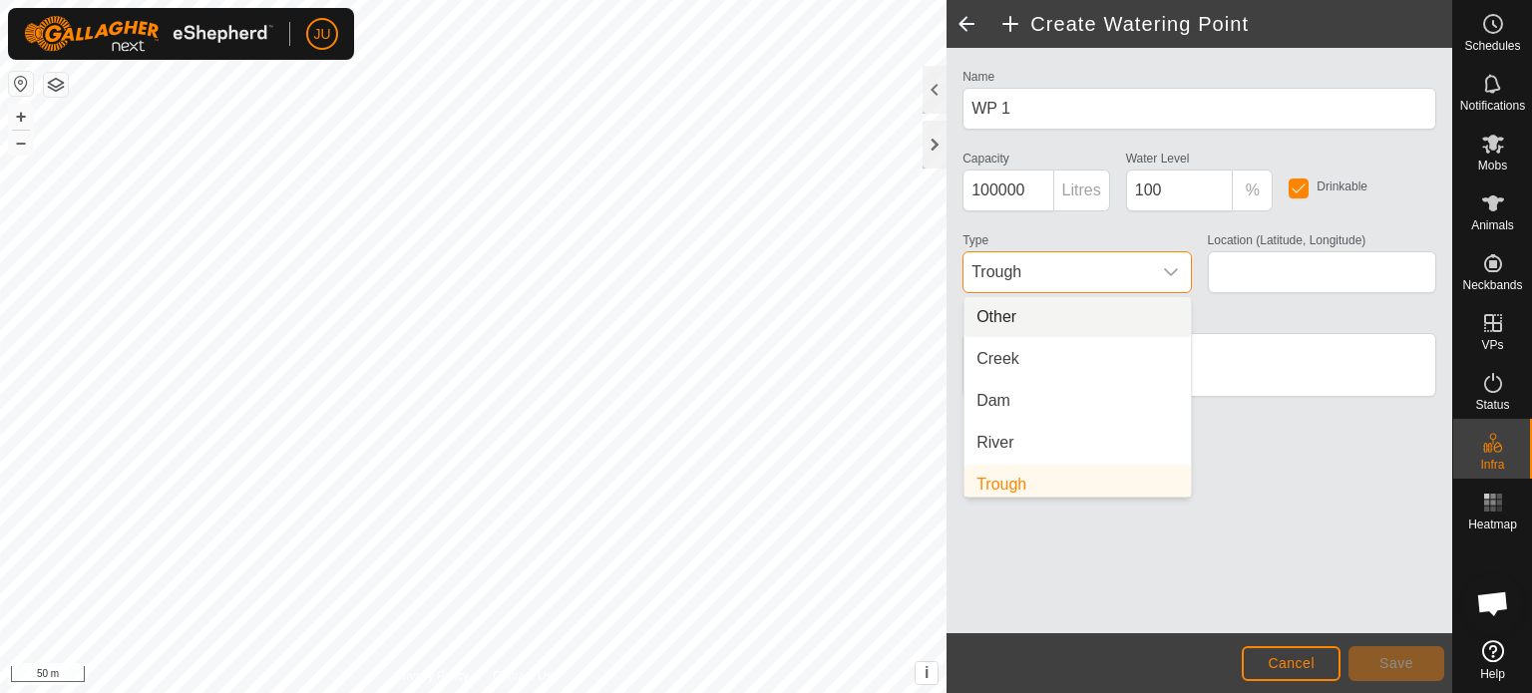
scroll to position [8, 0]
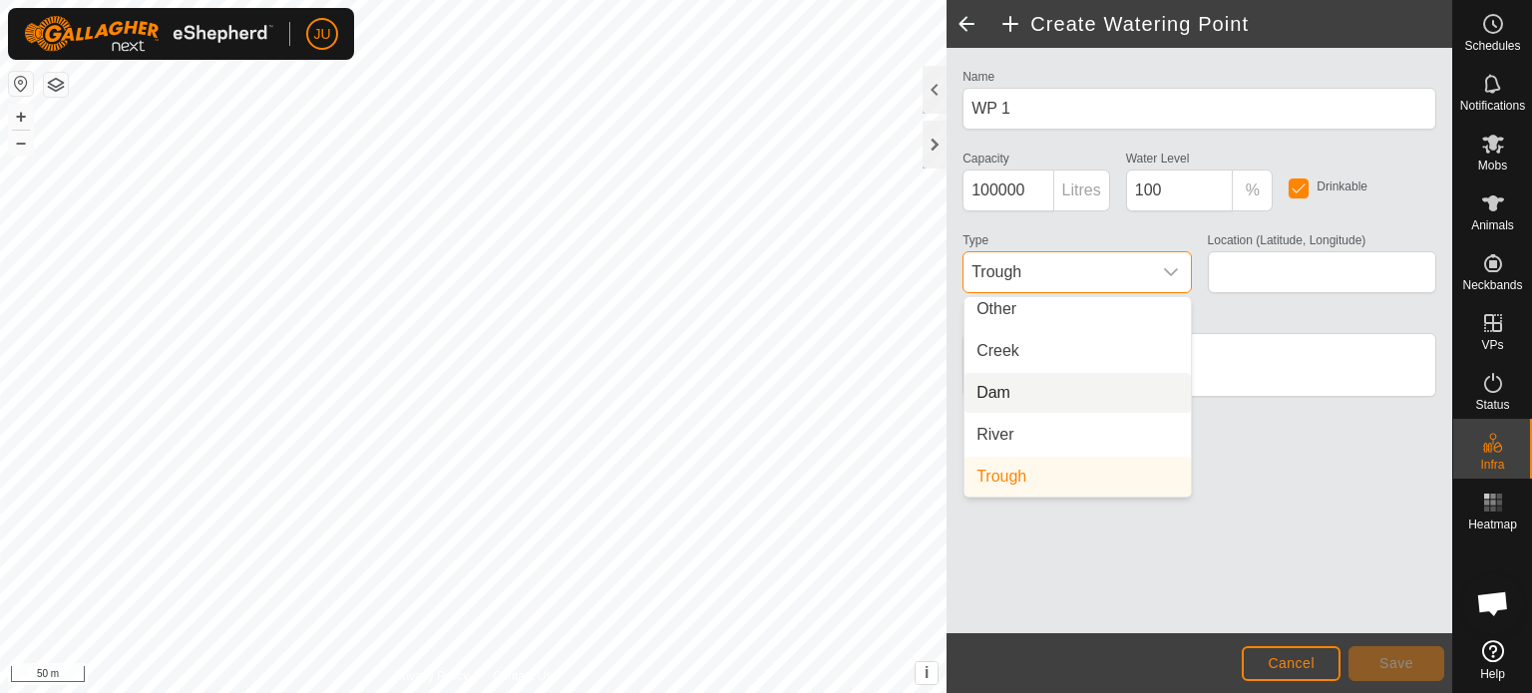
click at [1010, 390] on li "Dam" at bounding box center [1077, 393] width 226 height 40
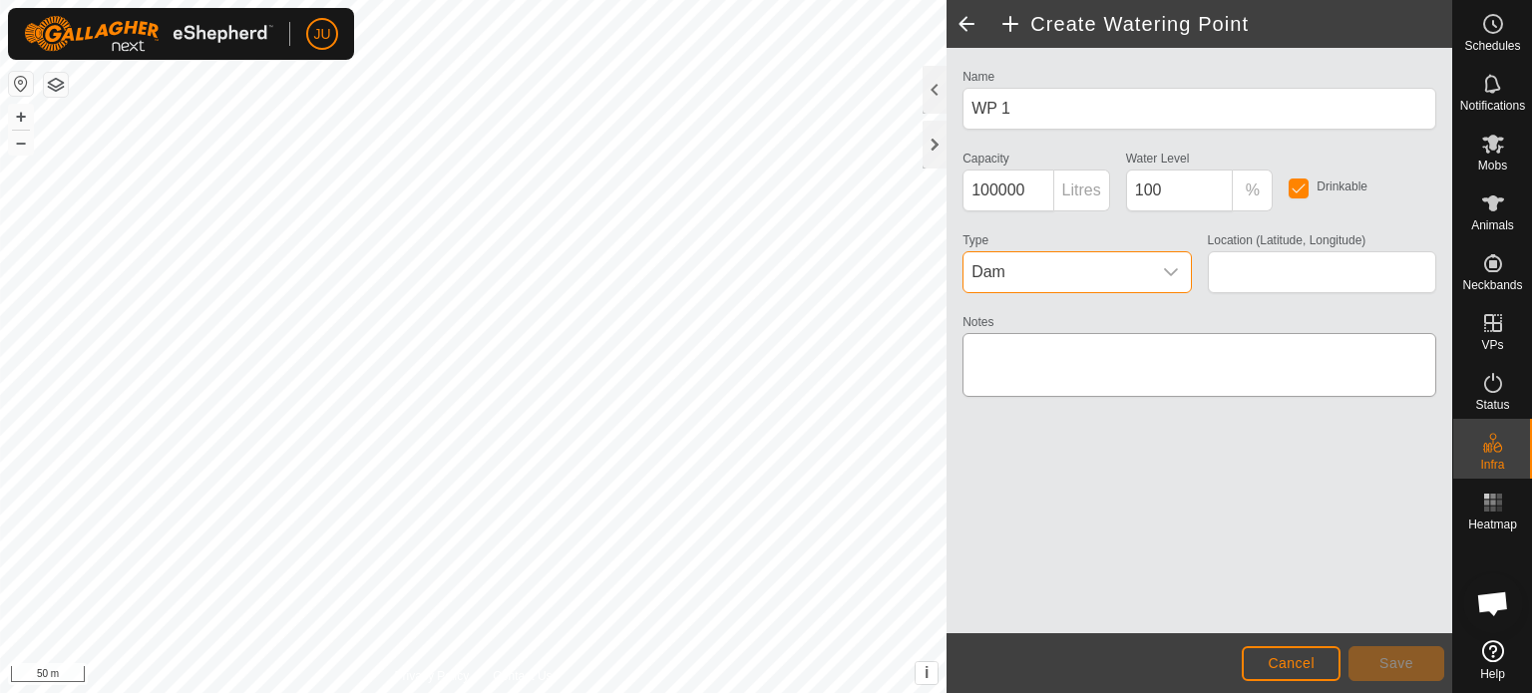
type input "-26.452193, 152.888768"
click at [1411, 659] on span "Save" at bounding box center [1396, 663] width 34 height 16
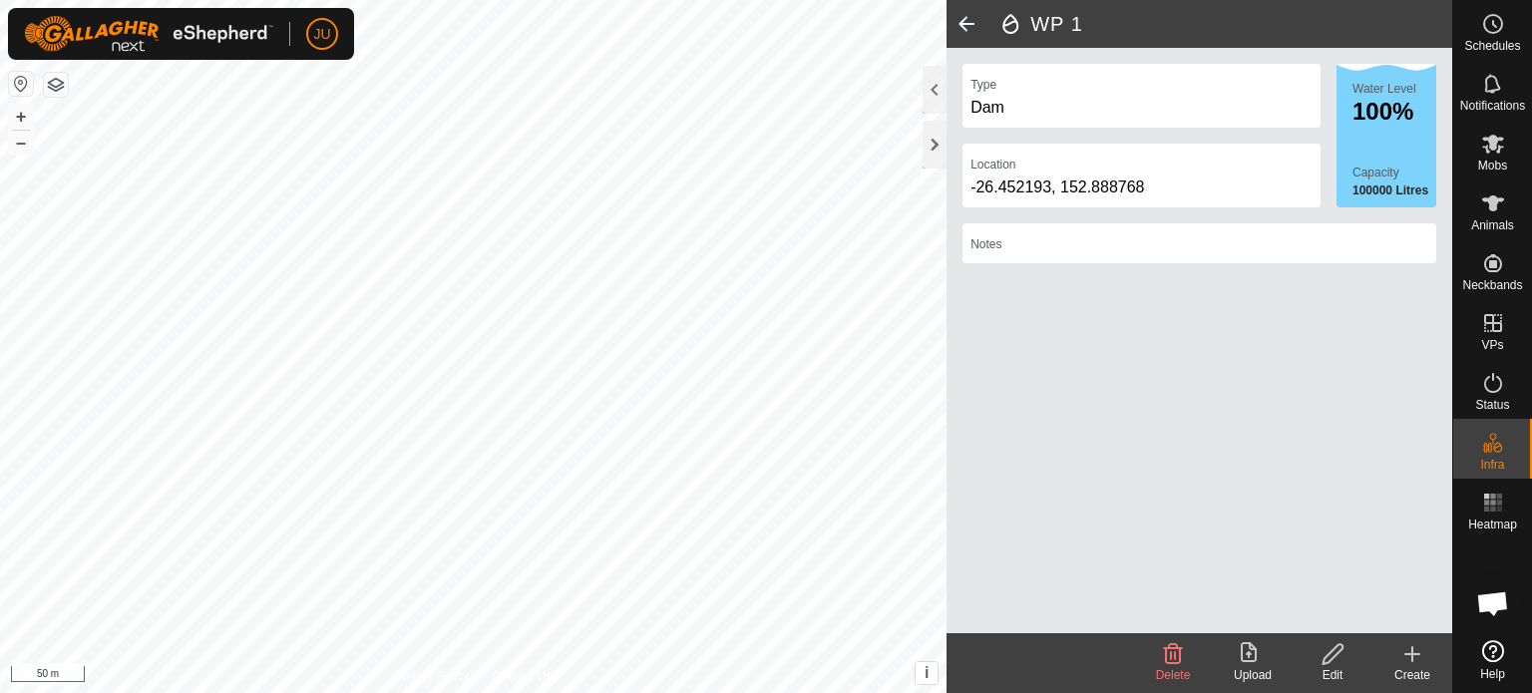
click at [1416, 650] on icon at bounding box center [1412, 654] width 24 height 24
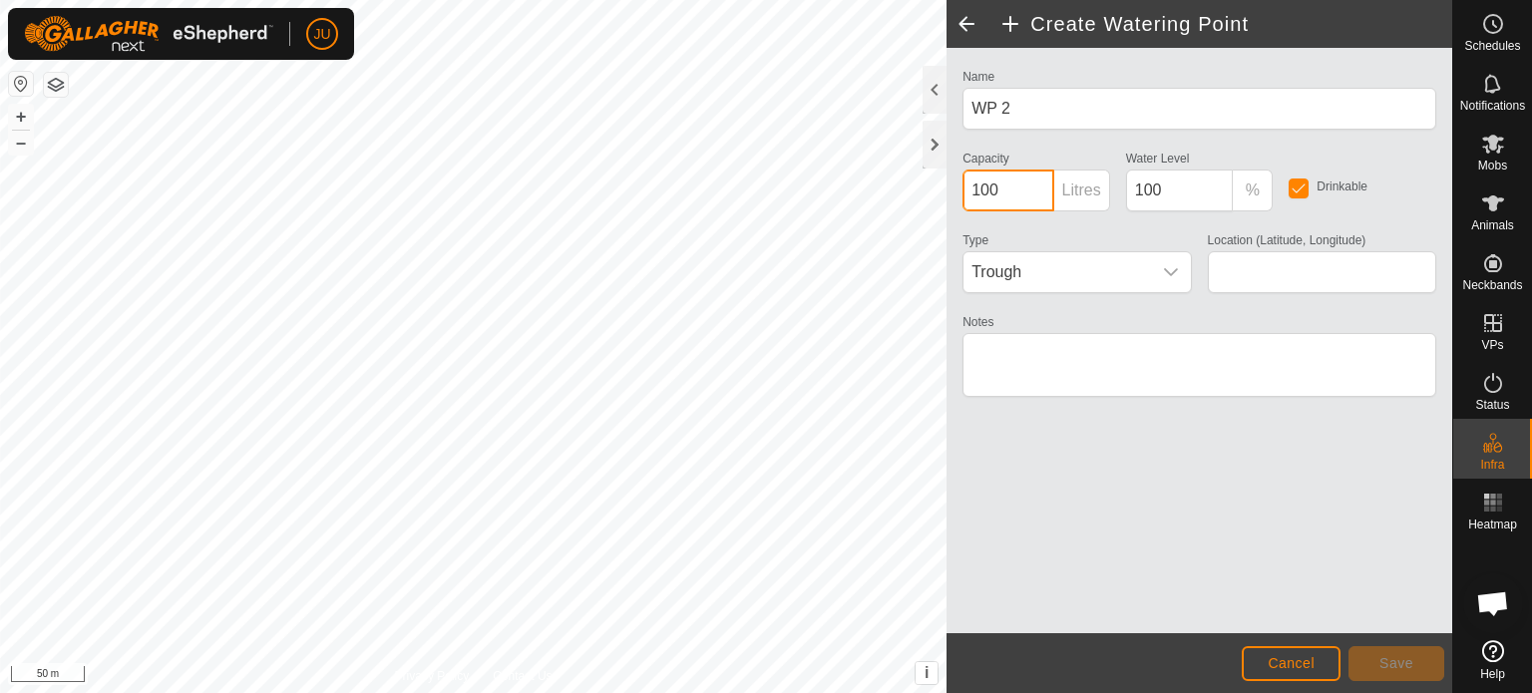
click at [1011, 187] on input "100" at bounding box center [1007, 191] width 91 height 42
type input "100000"
click at [1167, 268] on icon "dropdown trigger" at bounding box center [1171, 272] width 16 height 16
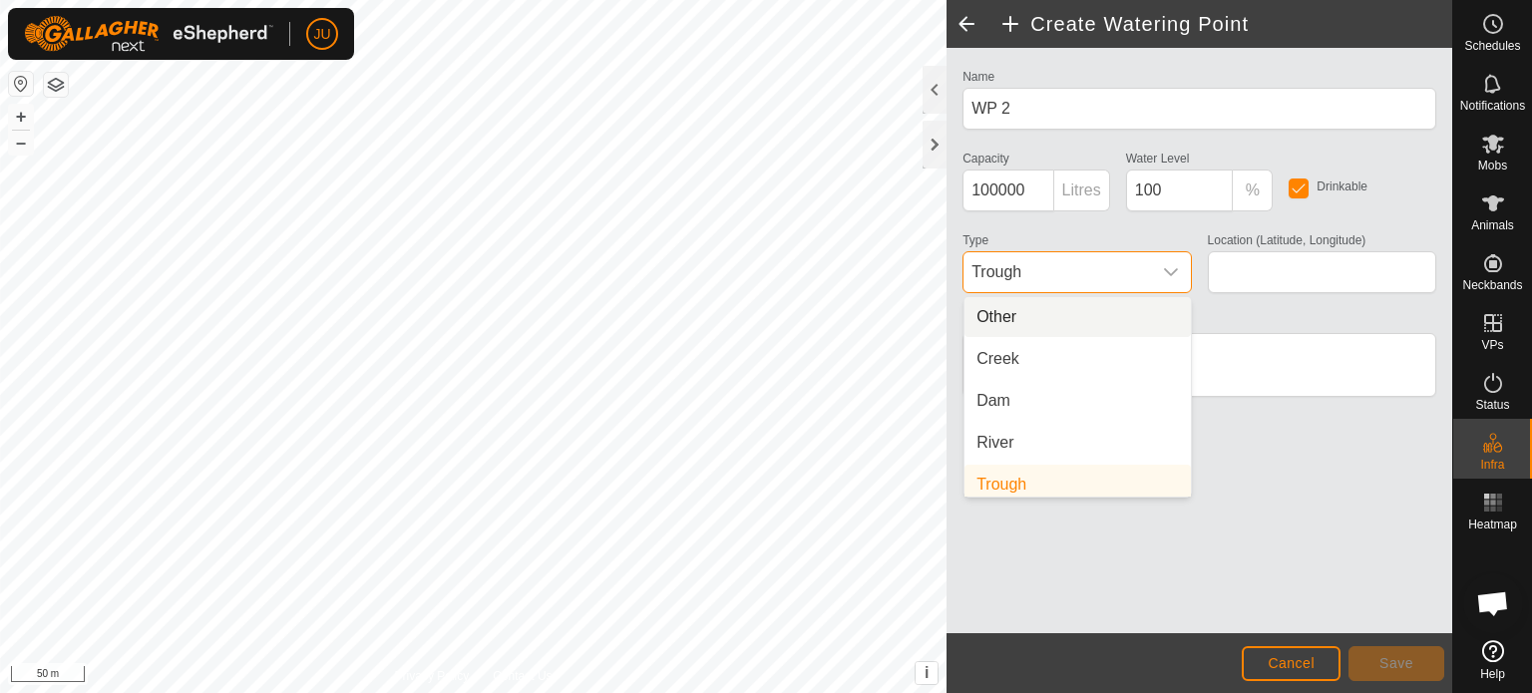
scroll to position [8, 0]
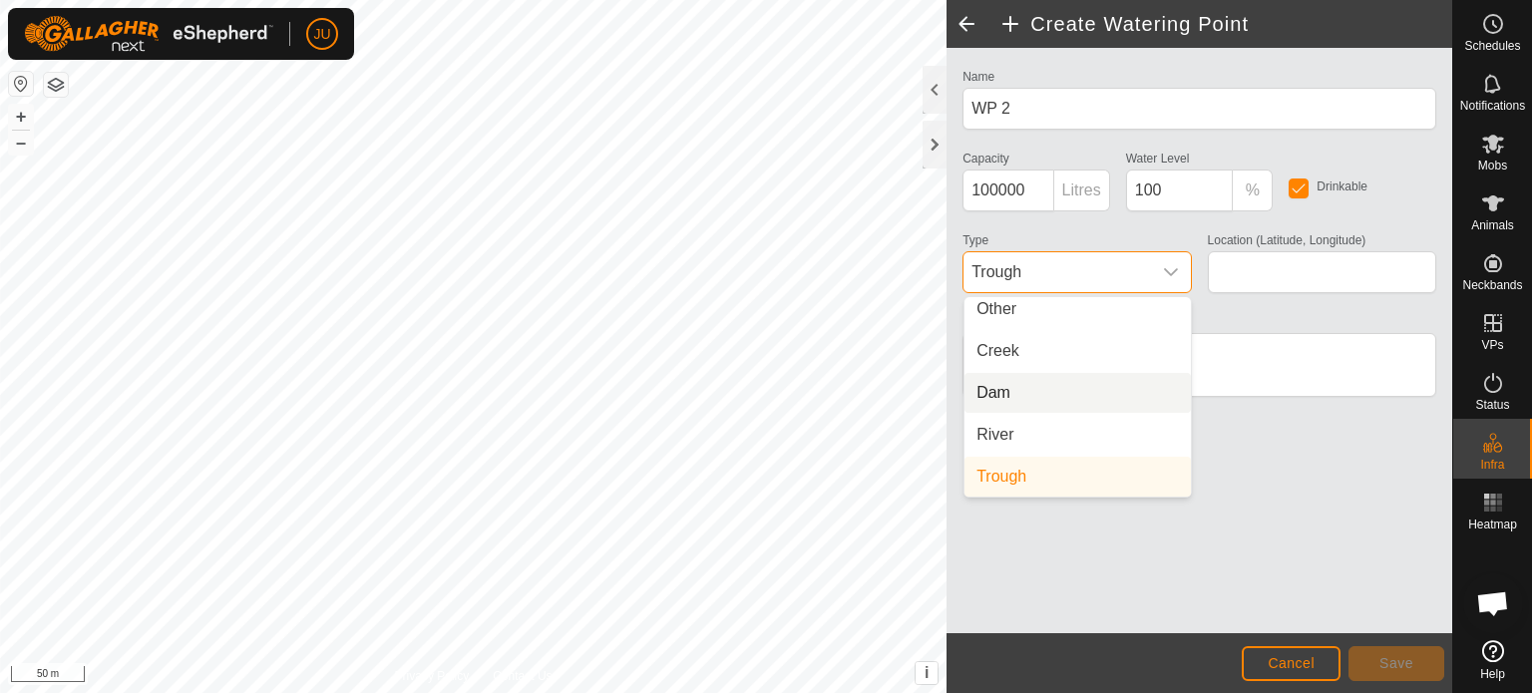
click at [1012, 398] on li "Dam" at bounding box center [1077, 393] width 226 height 40
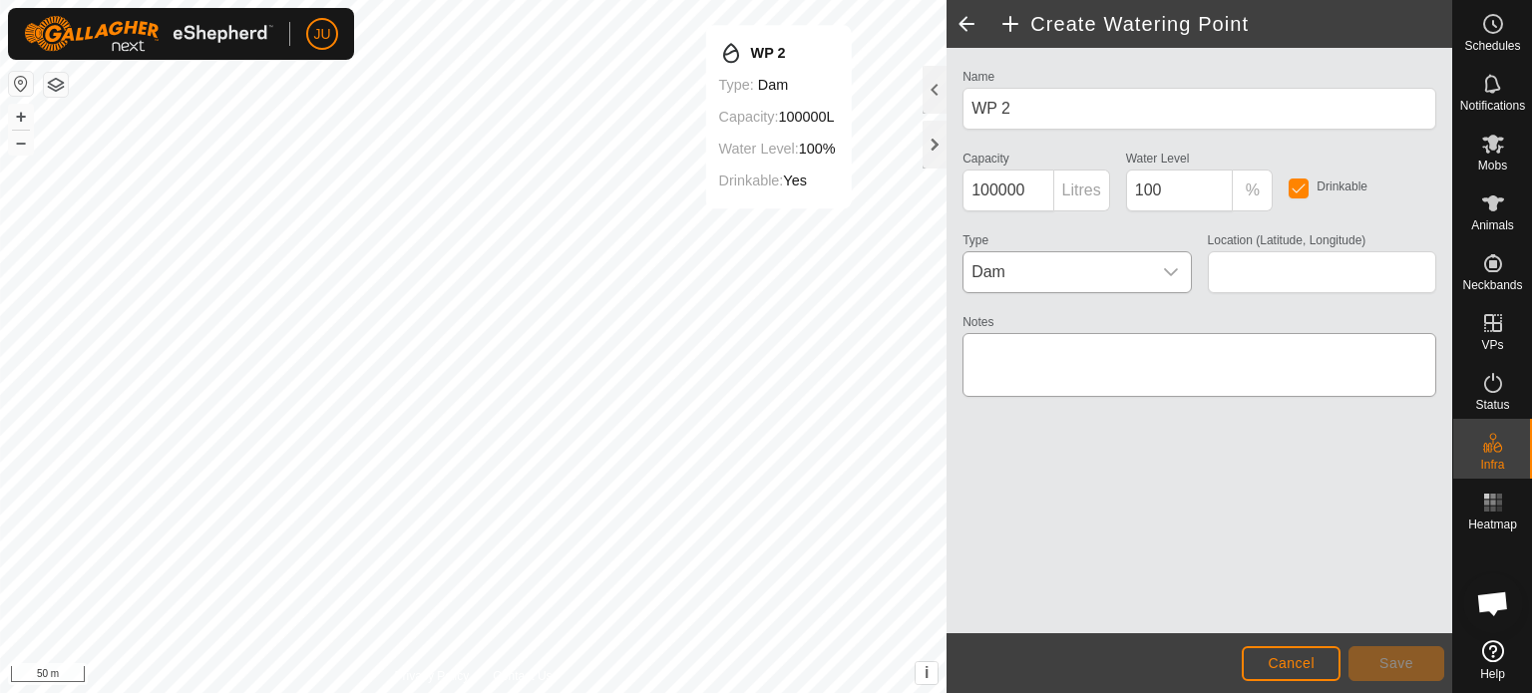
type input "-26.451839, 152.889608"
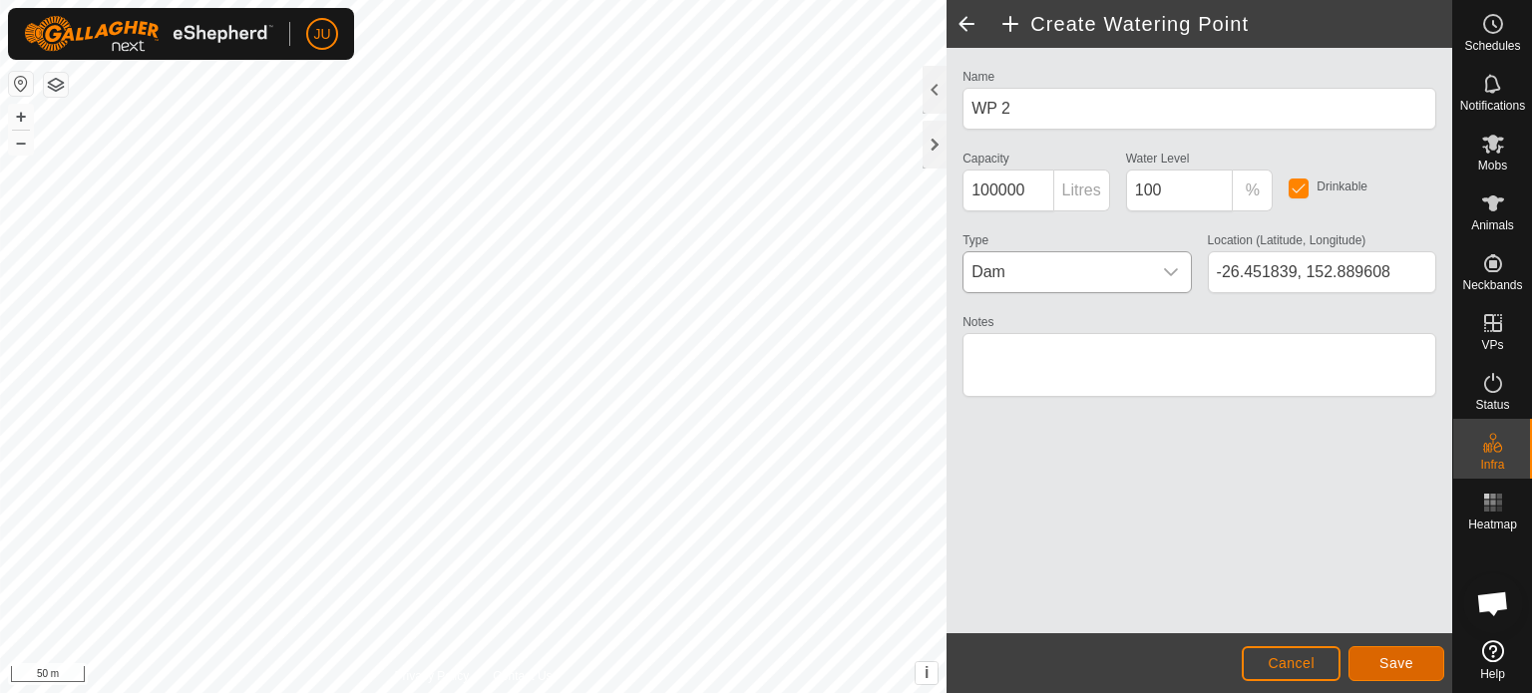
click at [1390, 657] on span "Save" at bounding box center [1396, 663] width 34 height 16
